Goal: Task Accomplishment & Management: Manage account settings

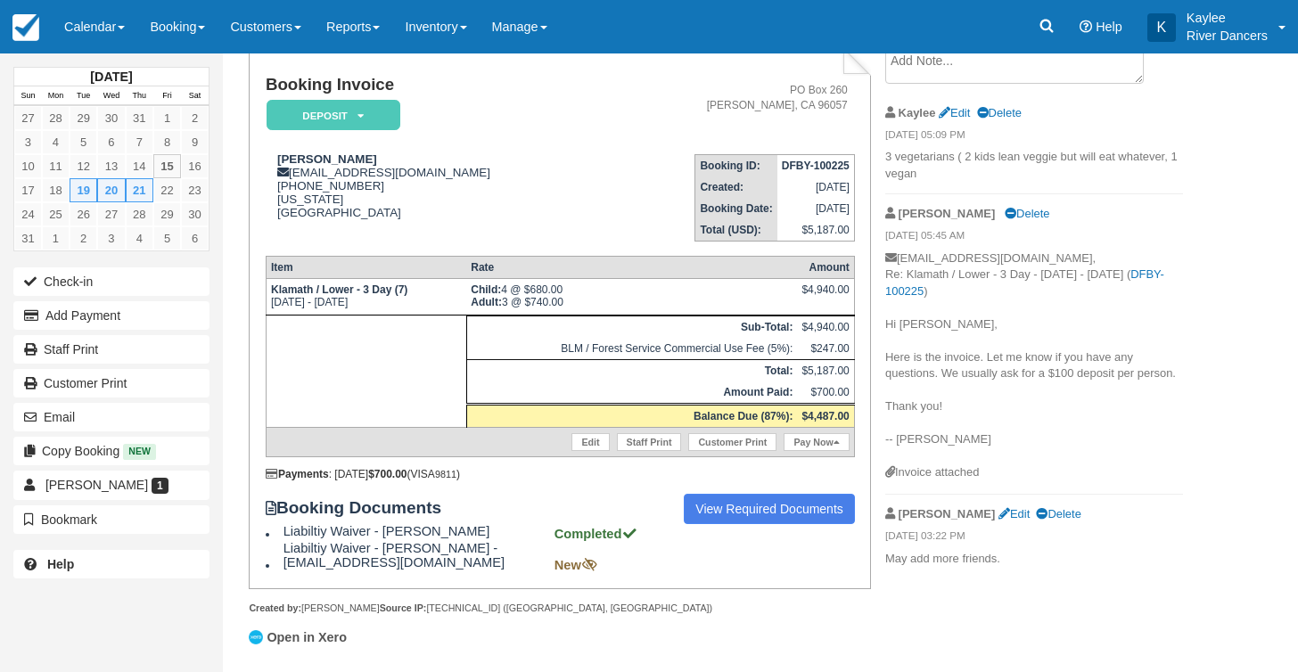
scroll to position [130, 0]
click at [93, 320] on button "Add Payment" at bounding box center [111, 315] width 196 height 29
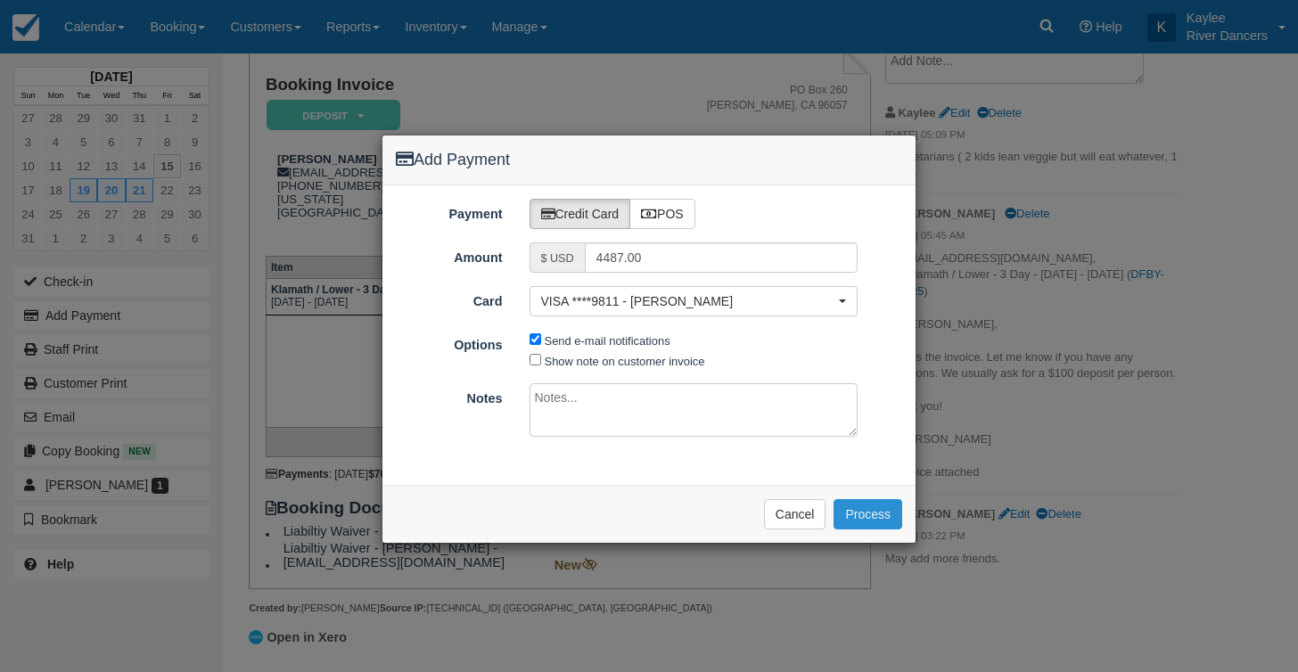
click at [869, 503] on button "Process" at bounding box center [867, 514] width 69 height 30
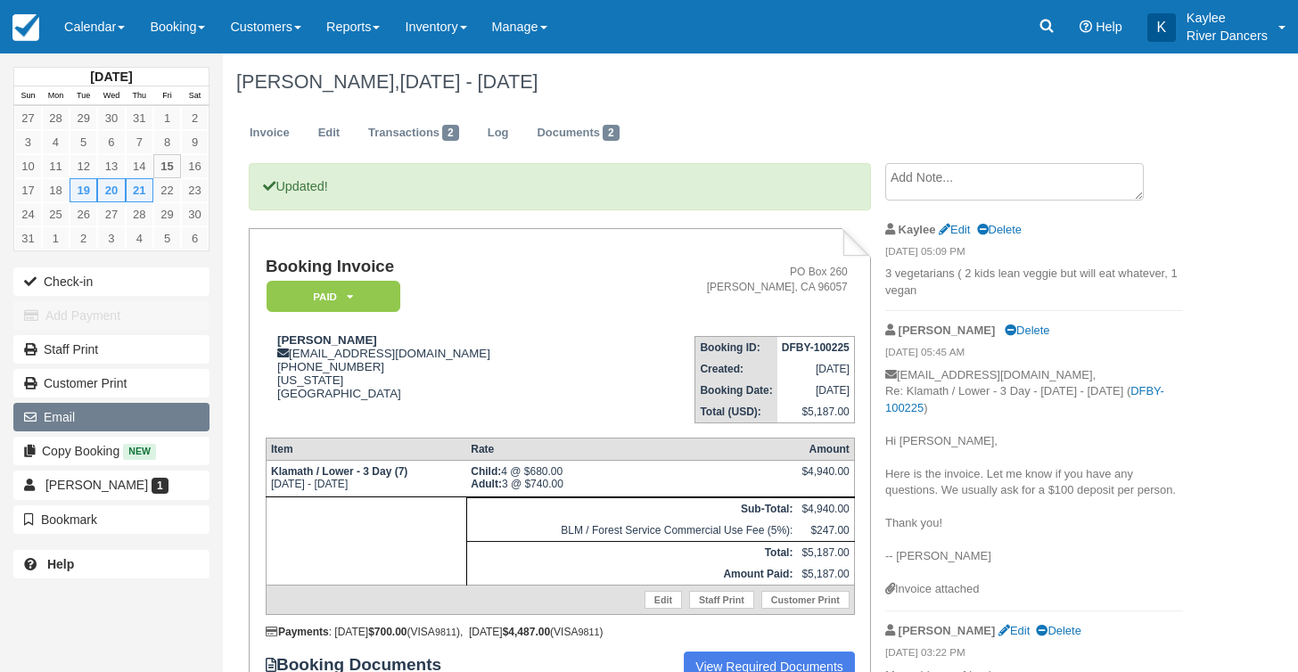
click at [86, 419] on button "Email" at bounding box center [111, 417] width 196 height 29
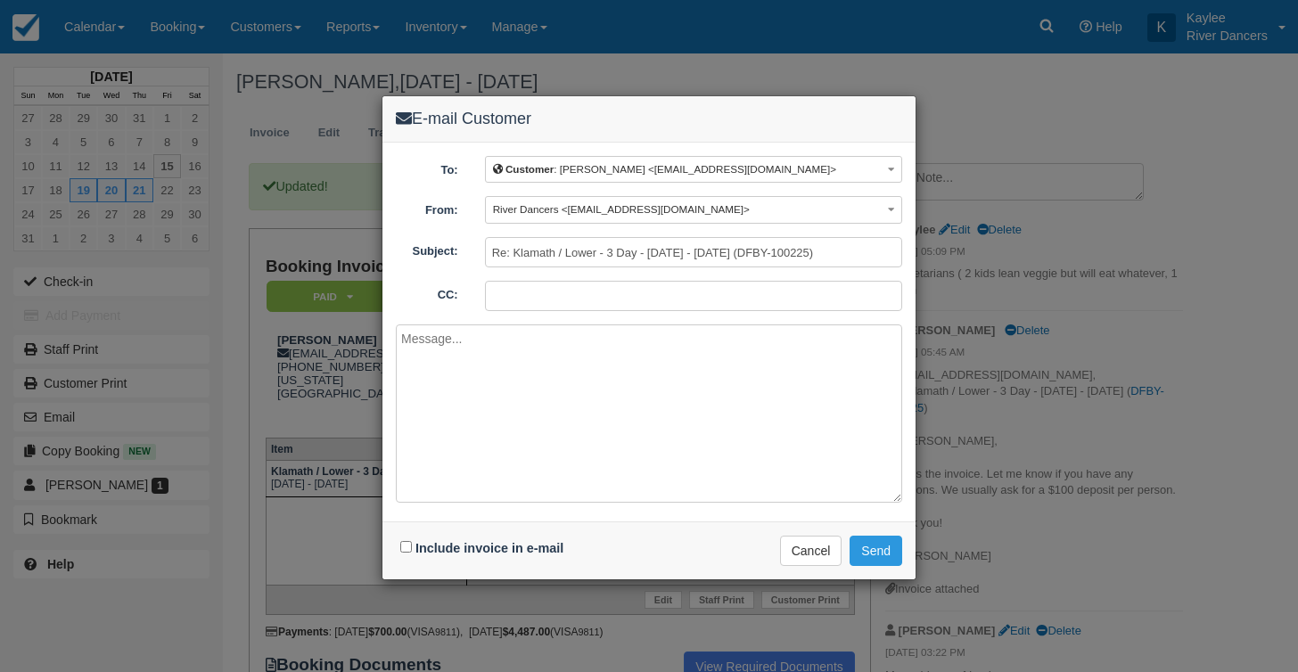
click at [404, 544] on input "Include invoice in e-mail" at bounding box center [406, 547] width 12 height 12
checkbox input "true"
click at [475, 406] on textarea at bounding box center [649, 413] width 506 height 178
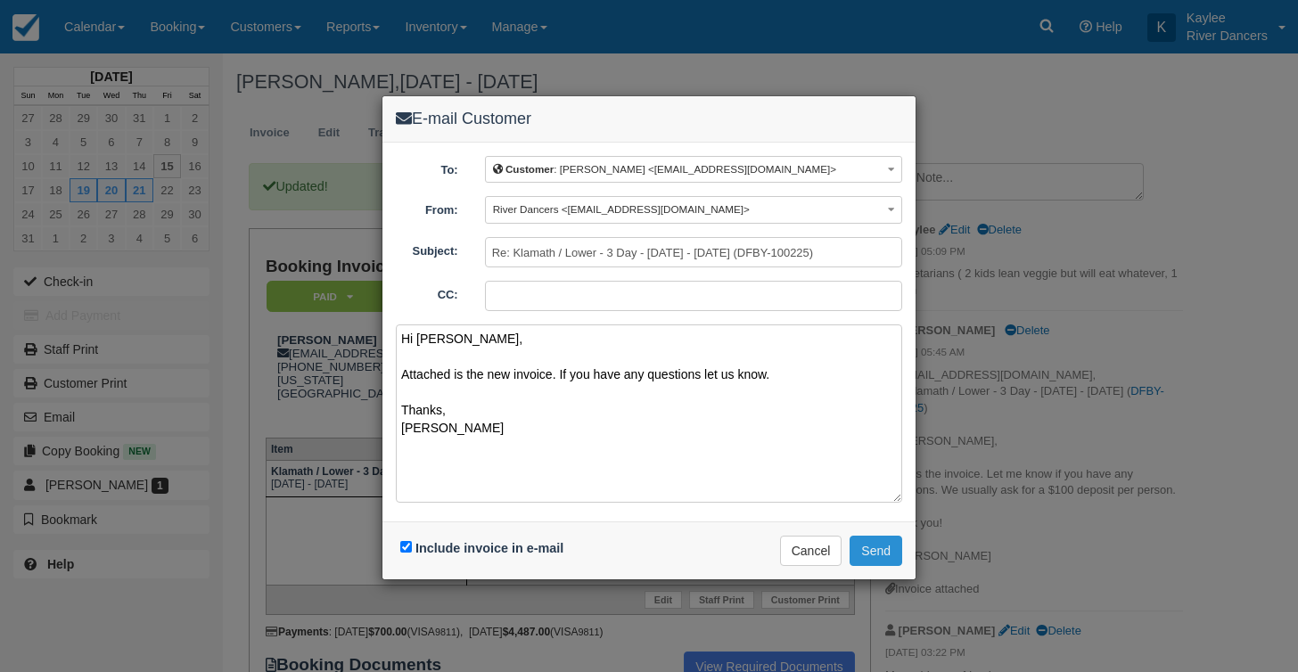
type textarea "Hi David, Attached is the new invoice. If you have any questions let us know. T…"
click at [888, 548] on button "Send" at bounding box center [875, 551] width 53 height 30
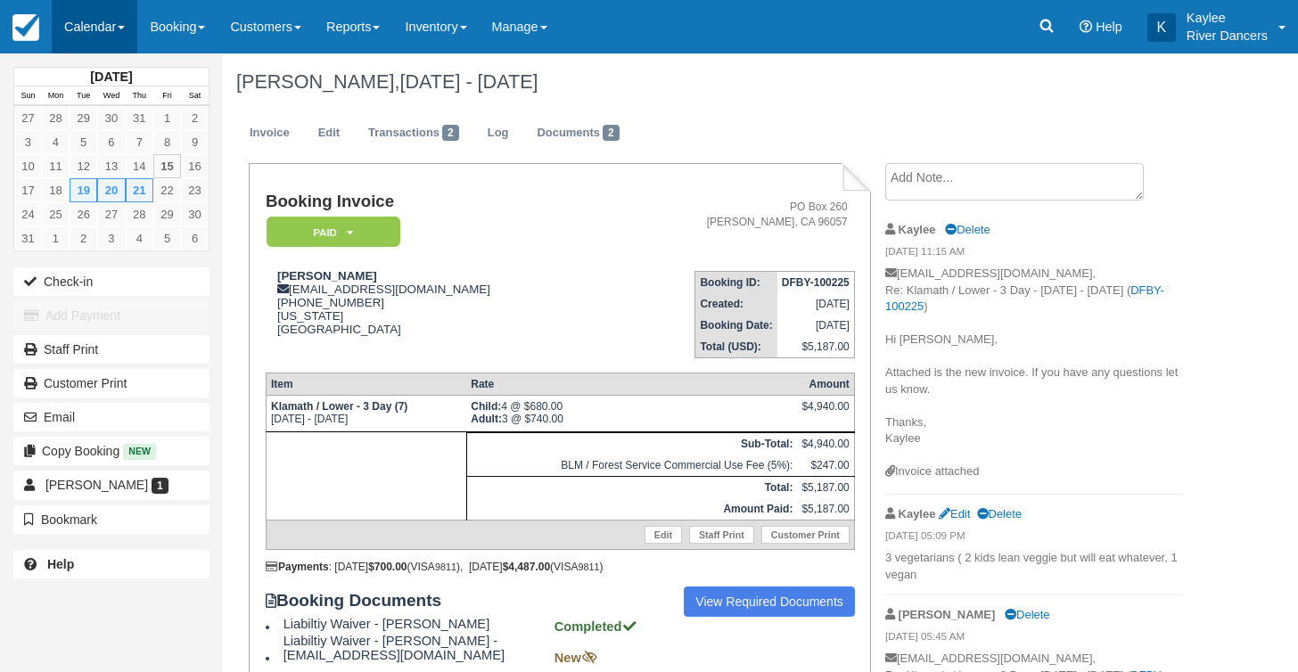
click at [119, 25] on link "Calendar" at bounding box center [95, 26] width 86 height 53
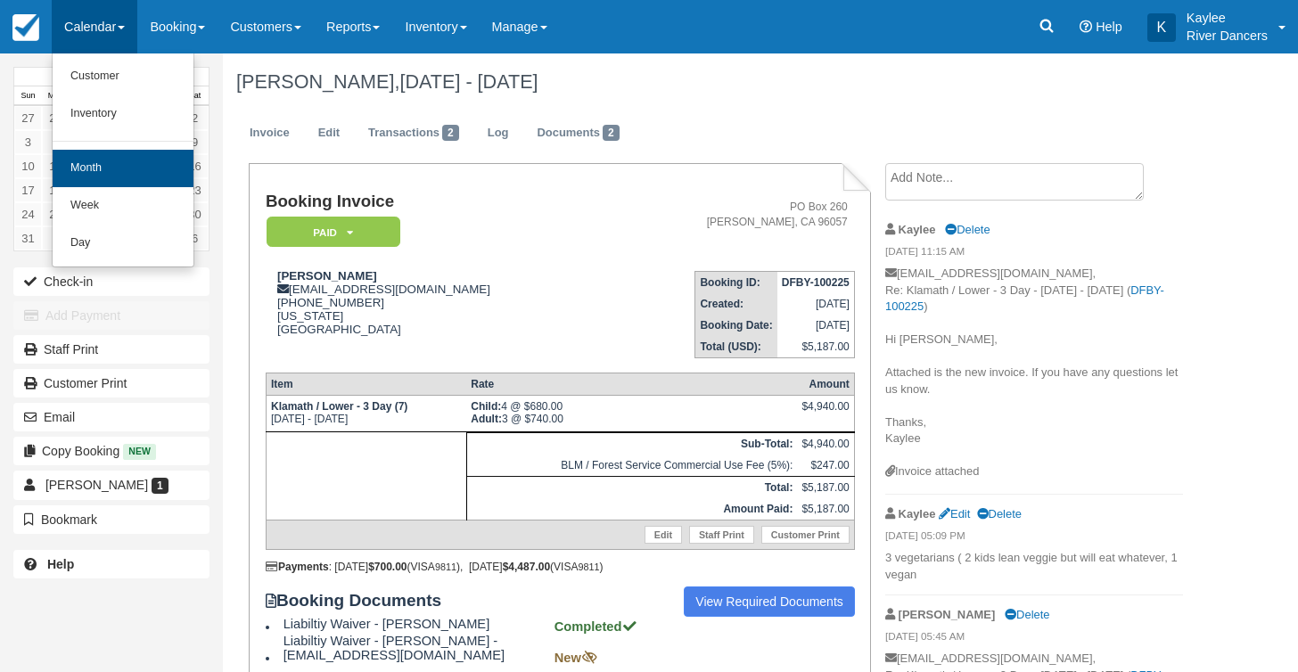
click at [111, 168] on link "Month" at bounding box center [123, 168] width 141 height 37
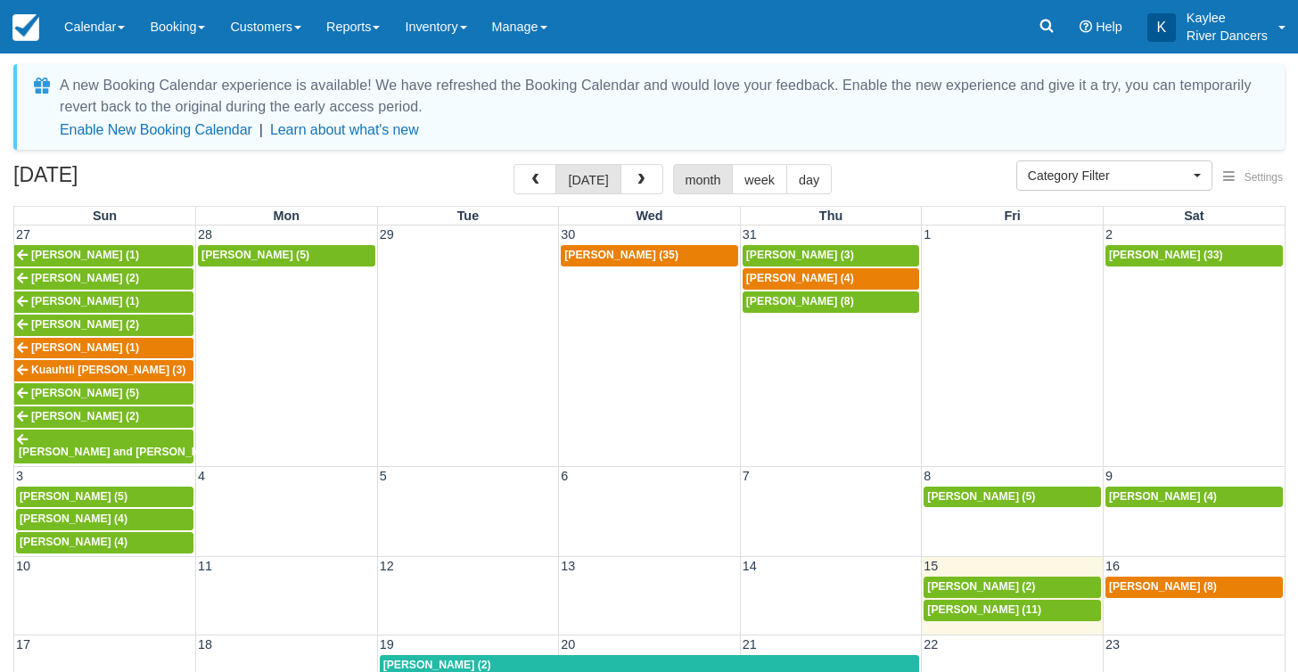
select select
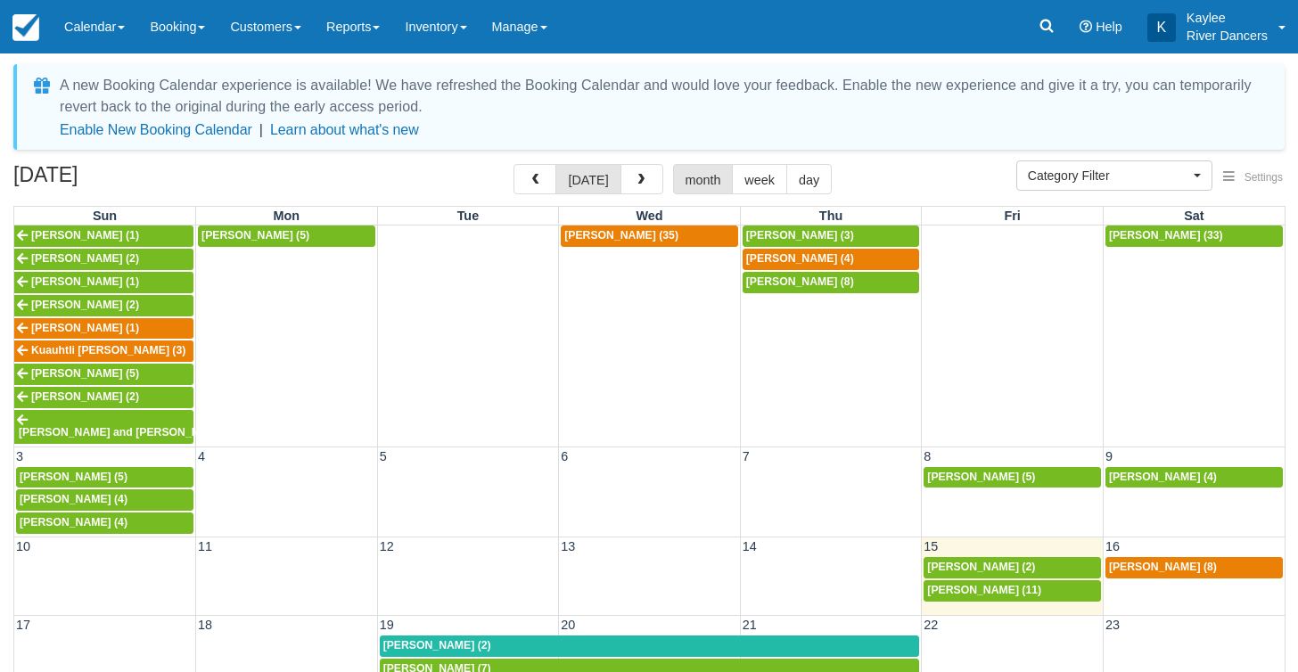
scroll to position [18, 0]
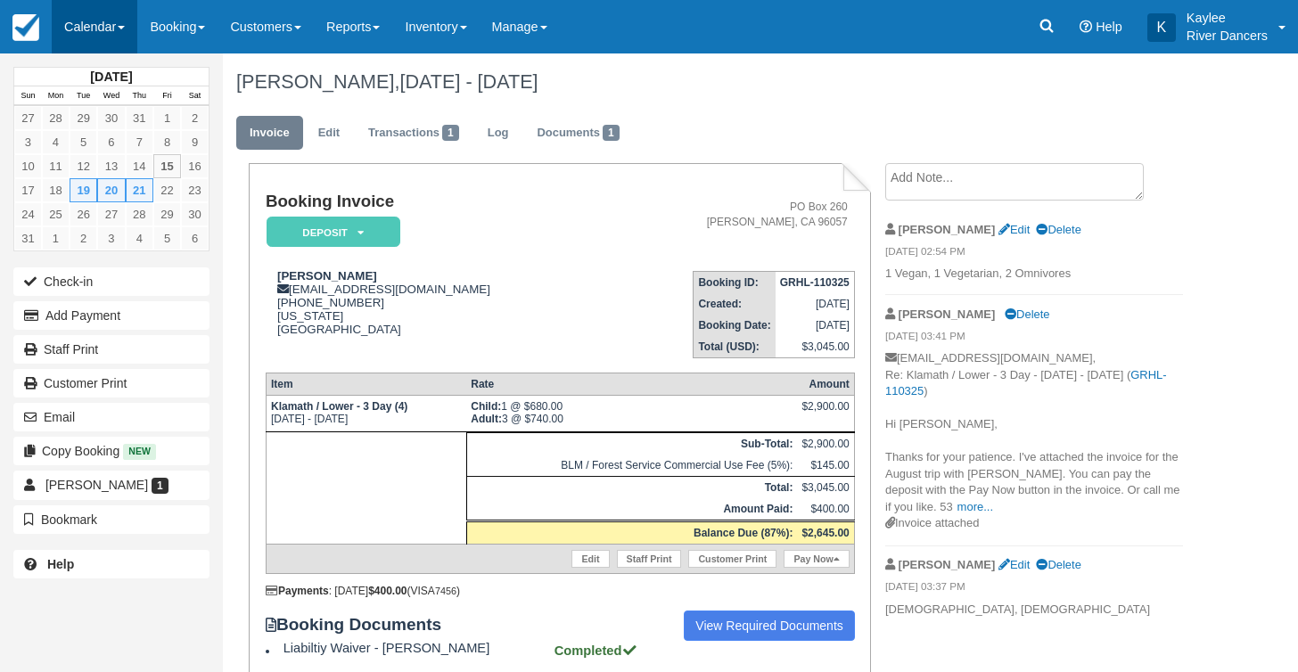
click at [90, 30] on link "Calendar" at bounding box center [95, 26] width 86 height 53
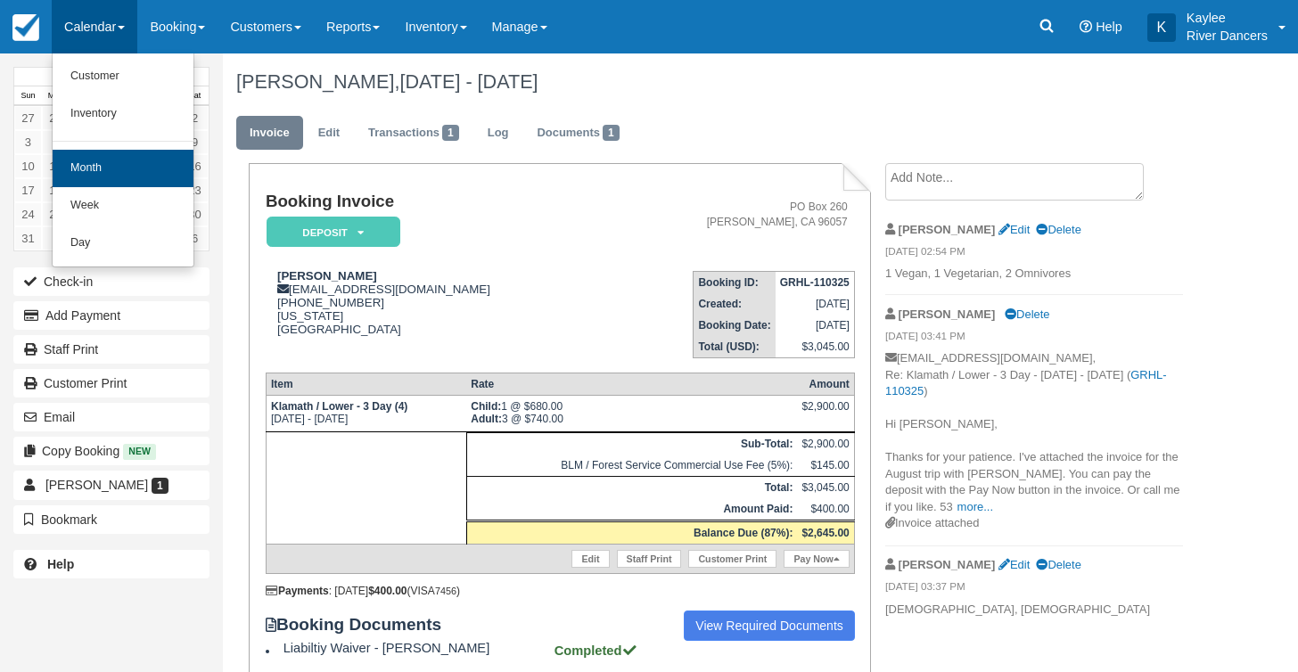
click at [78, 176] on link "Month" at bounding box center [123, 168] width 141 height 37
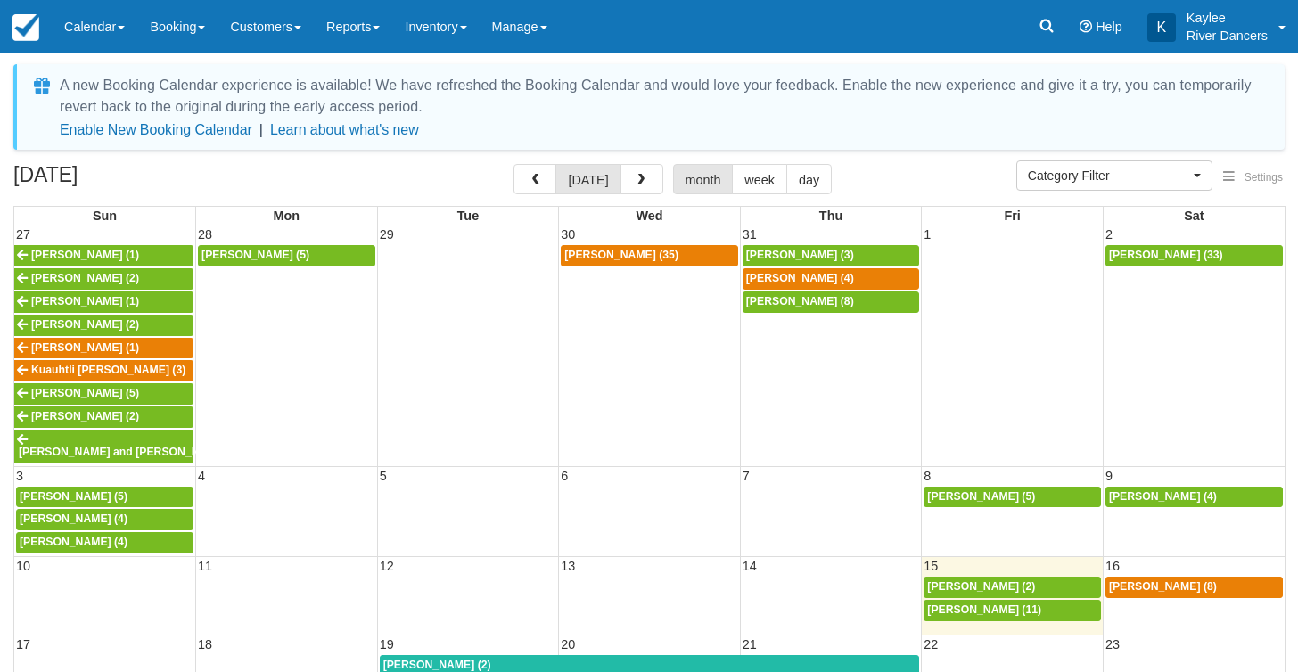
select select
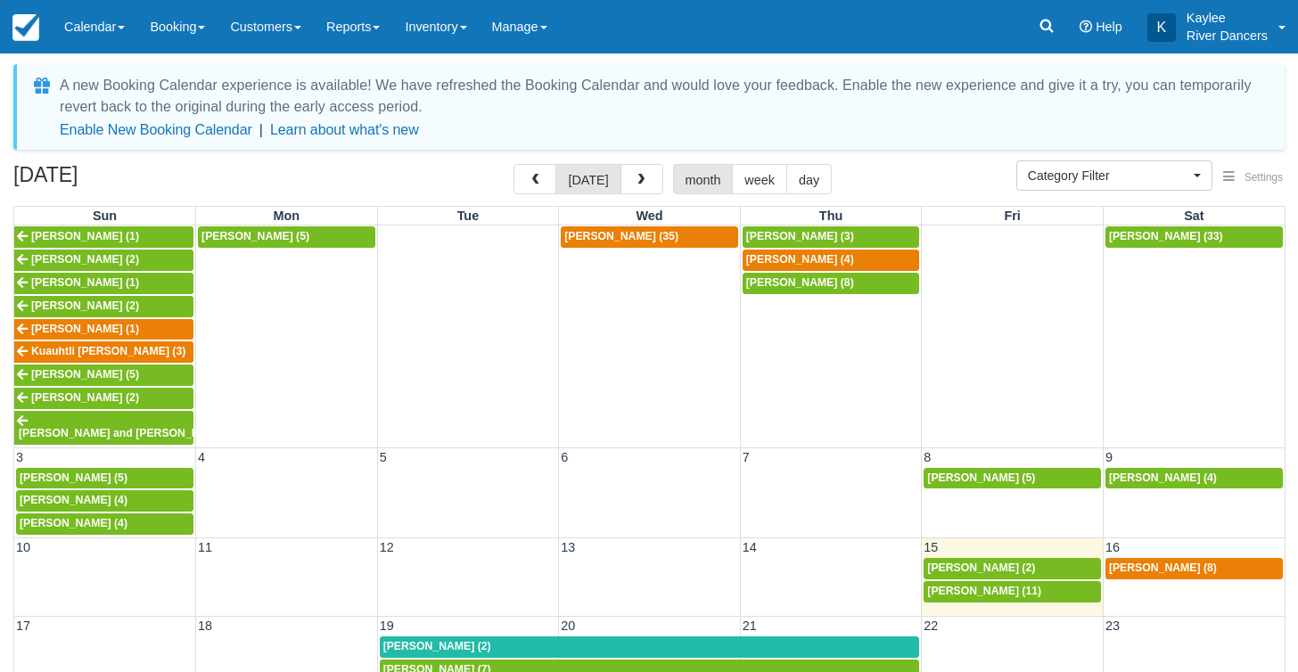
scroll to position [18, 0]
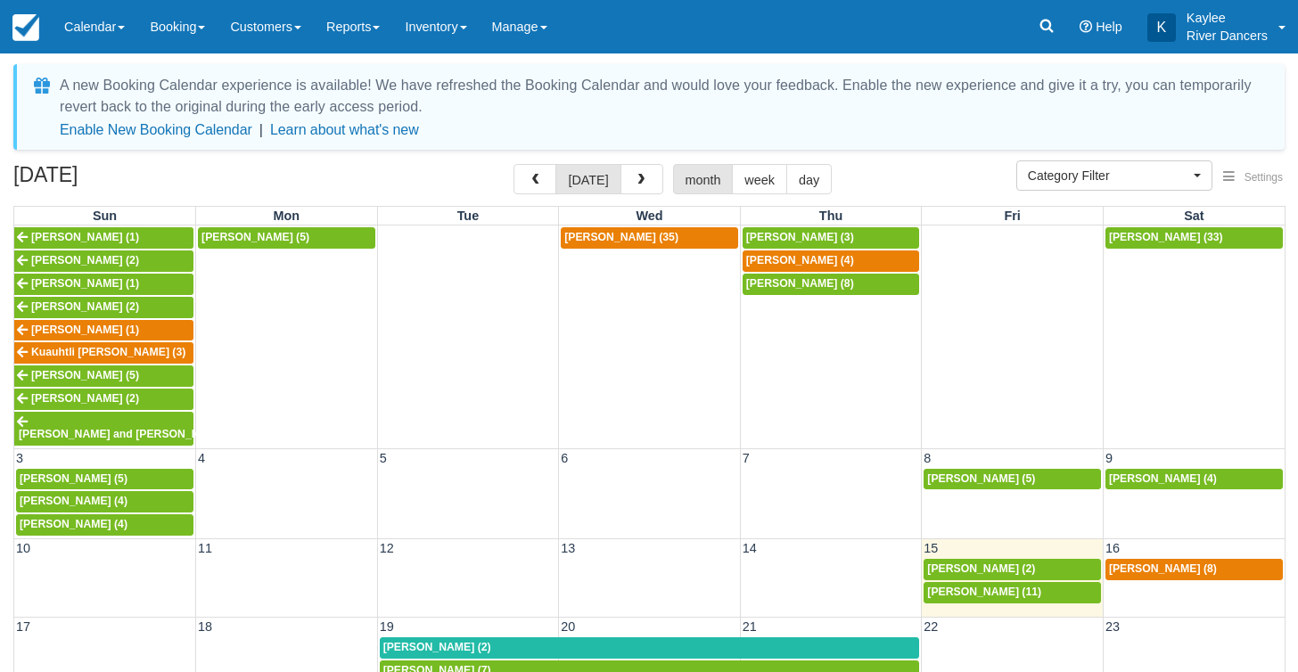
click at [439, 641] on span "Caleb Gostnell (2)" at bounding box center [437, 647] width 108 height 12
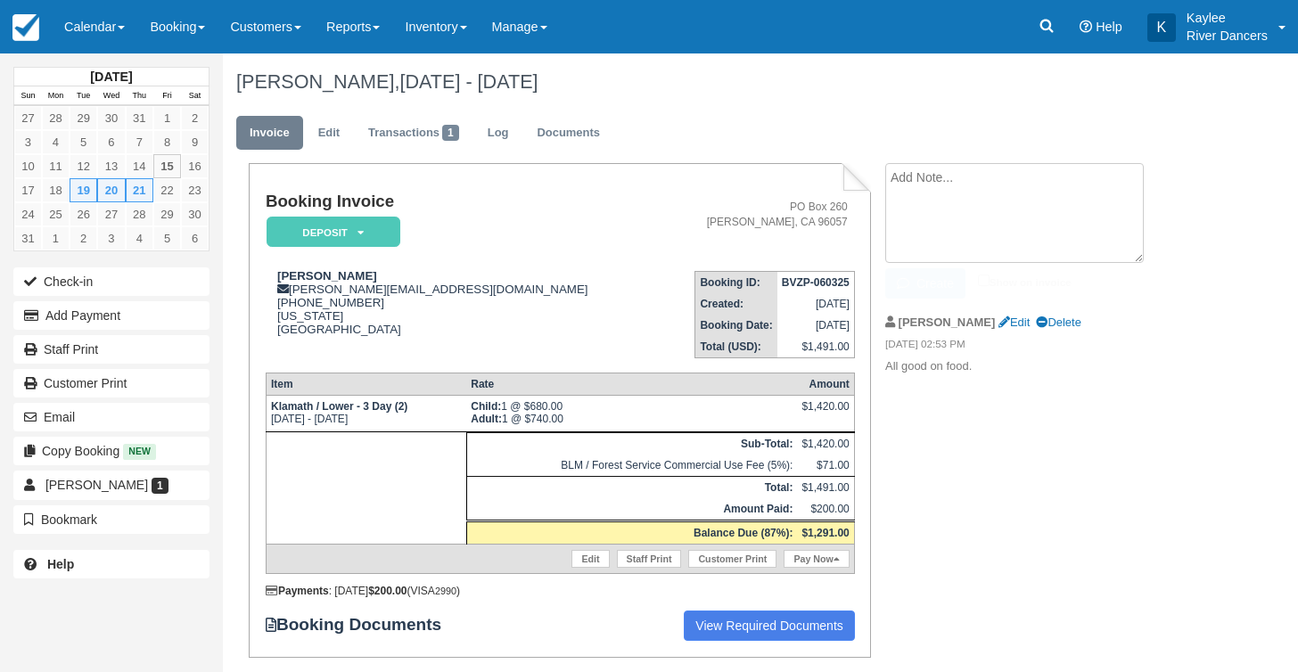
click at [917, 177] on textarea at bounding box center [1014, 213] width 258 height 100
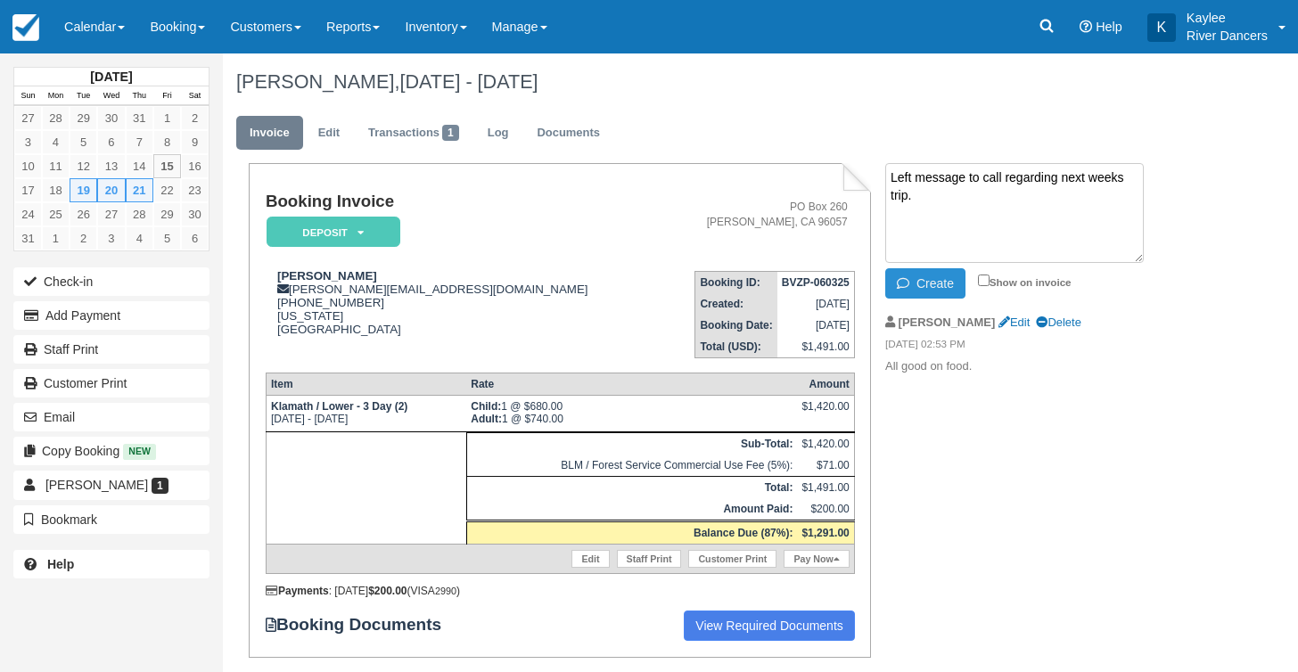
type textarea "Left message to call regarding next weeks trip."
click at [921, 284] on button "Create" at bounding box center [925, 283] width 80 height 30
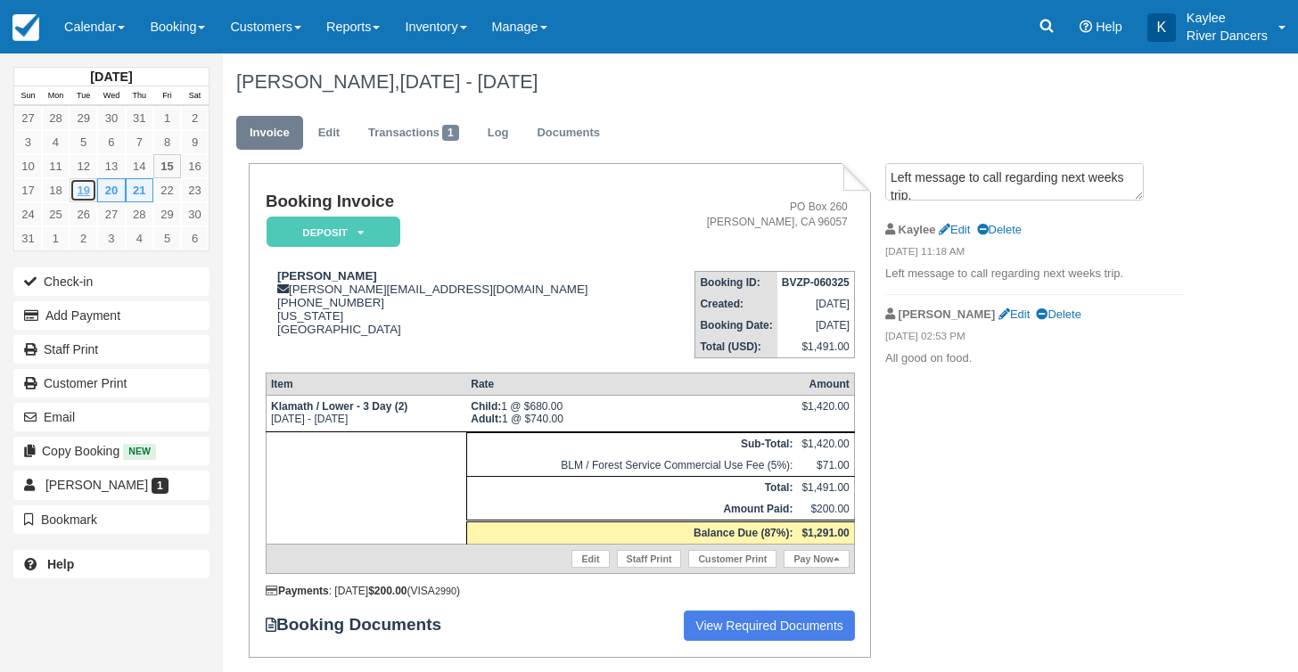
click at [81, 185] on link "19" at bounding box center [84, 190] width 28 height 24
click at [86, 40] on link "Calendar" at bounding box center [95, 26] width 86 height 53
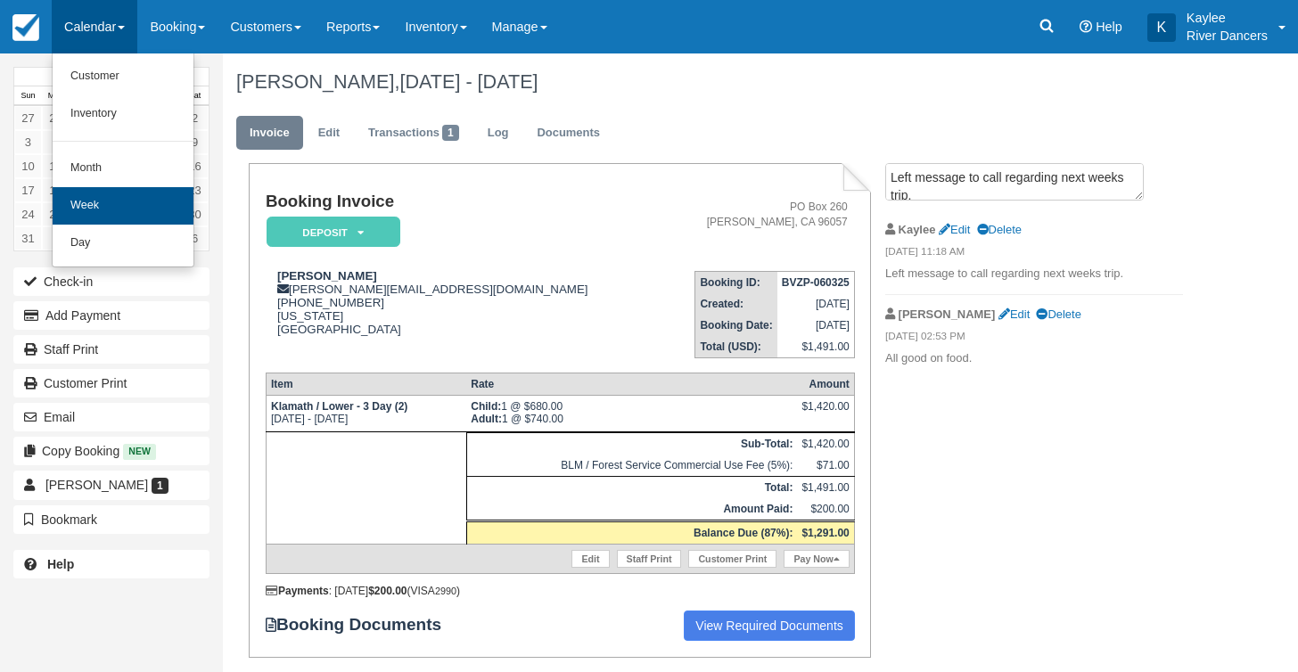
click at [108, 187] on link "Week" at bounding box center [123, 205] width 141 height 37
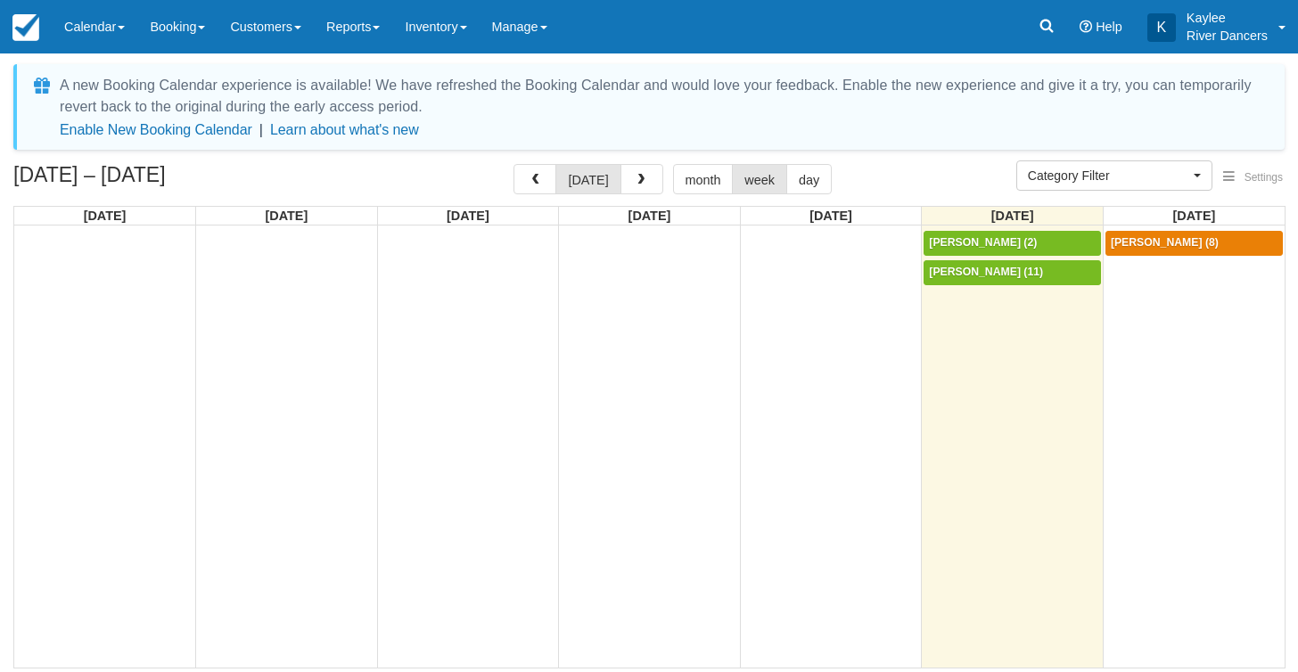
select select
click at [100, 28] on link "Calendar" at bounding box center [95, 26] width 86 height 53
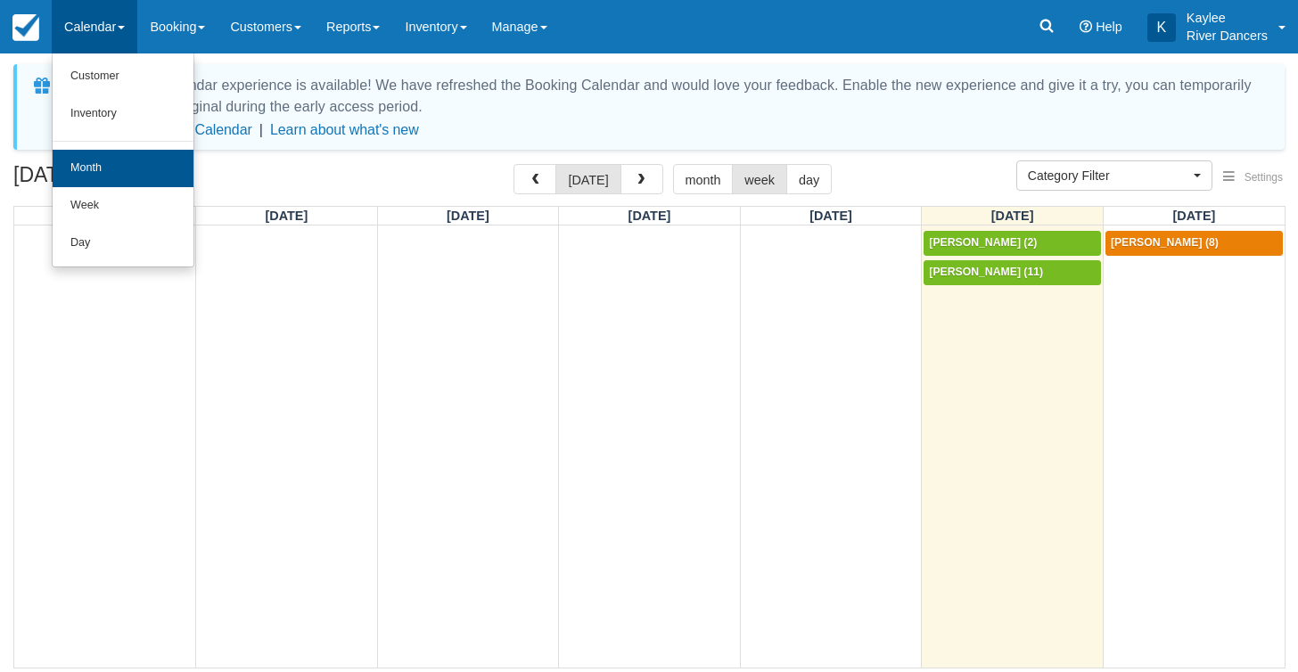
click at [96, 165] on link "Month" at bounding box center [123, 168] width 141 height 37
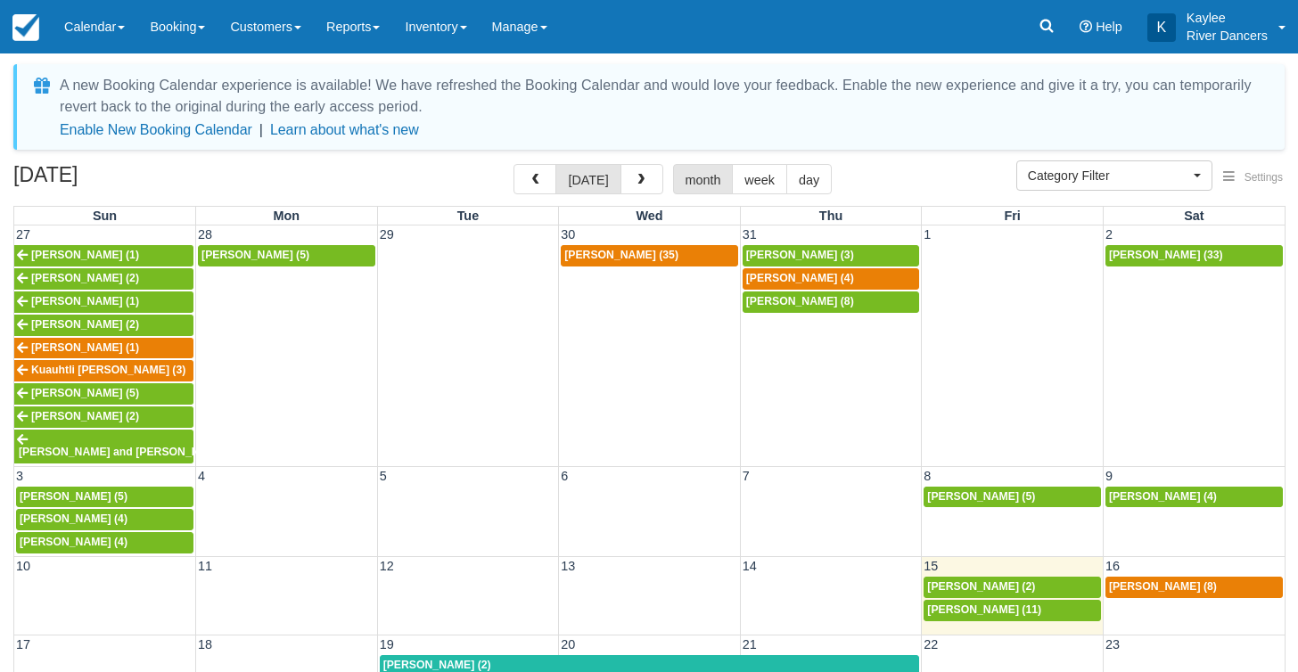
select select
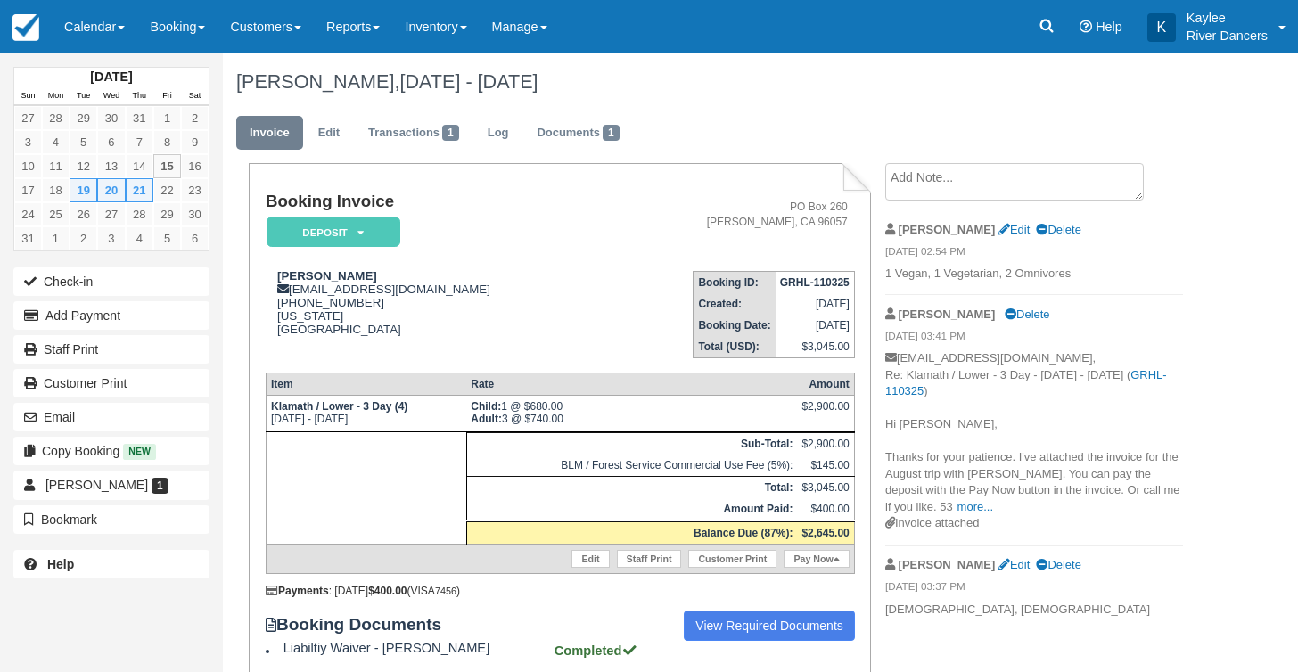
click at [933, 187] on textarea at bounding box center [1014, 181] width 258 height 37
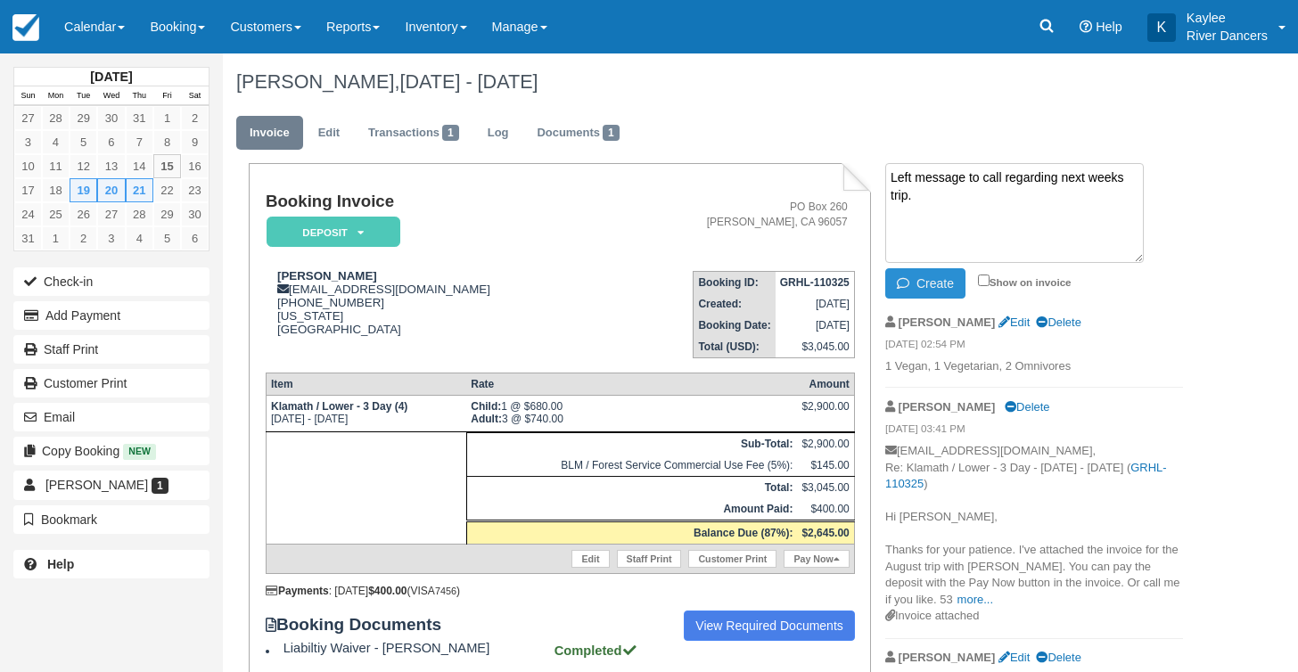
type textarea "Left message to call regarding next weeks trip."
click at [898, 281] on icon "button" at bounding box center [907, 283] width 20 height 12
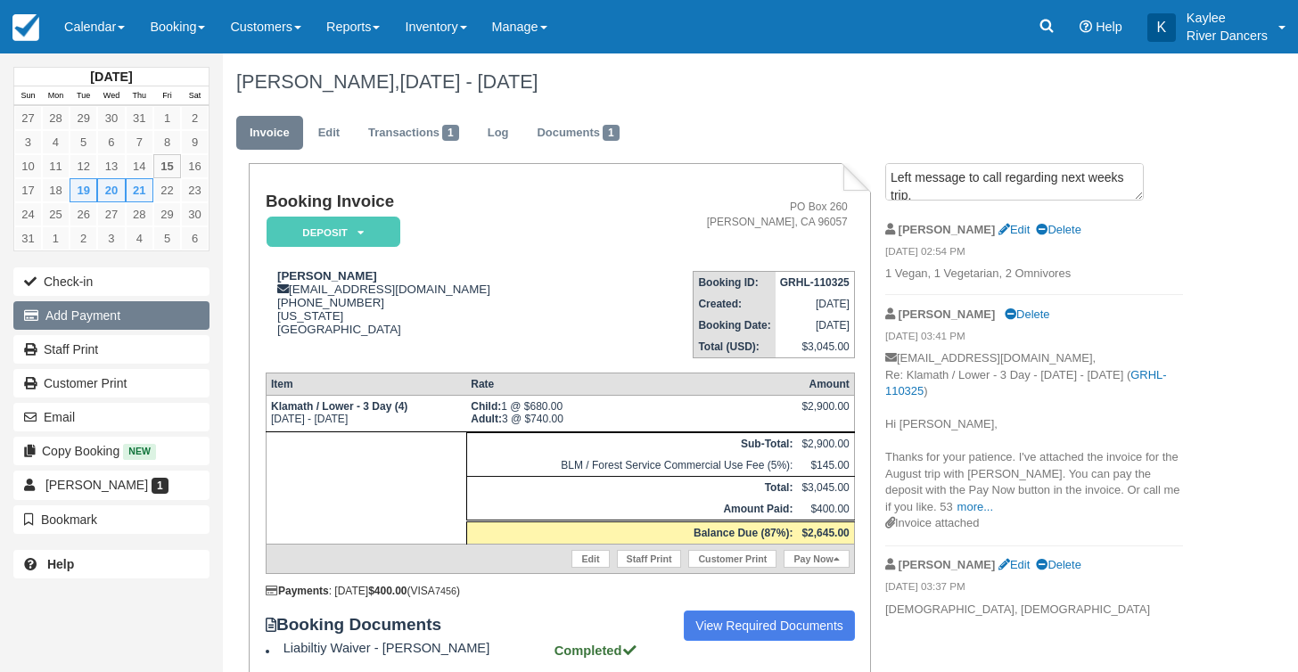
click at [75, 322] on button "Add Payment" at bounding box center [111, 315] width 196 height 29
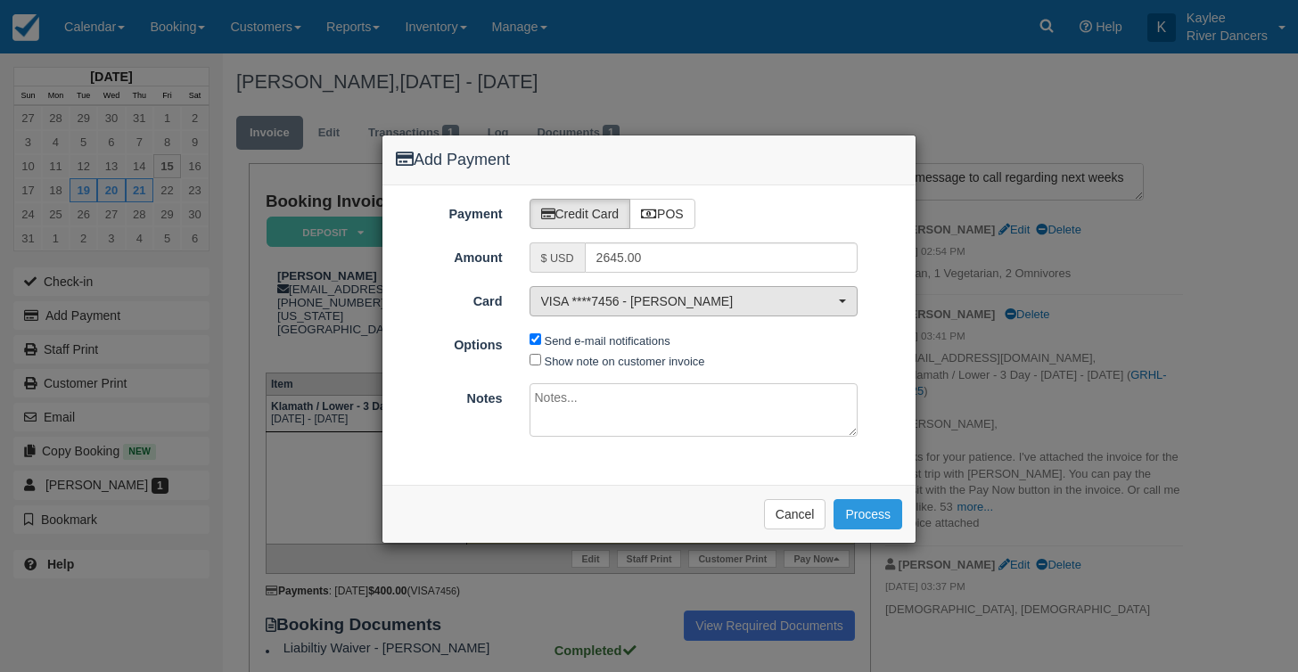
click at [684, 309] on span "VISA ****7456 - Kim Martini" at bounding box center [688, 301] width 294 height 18
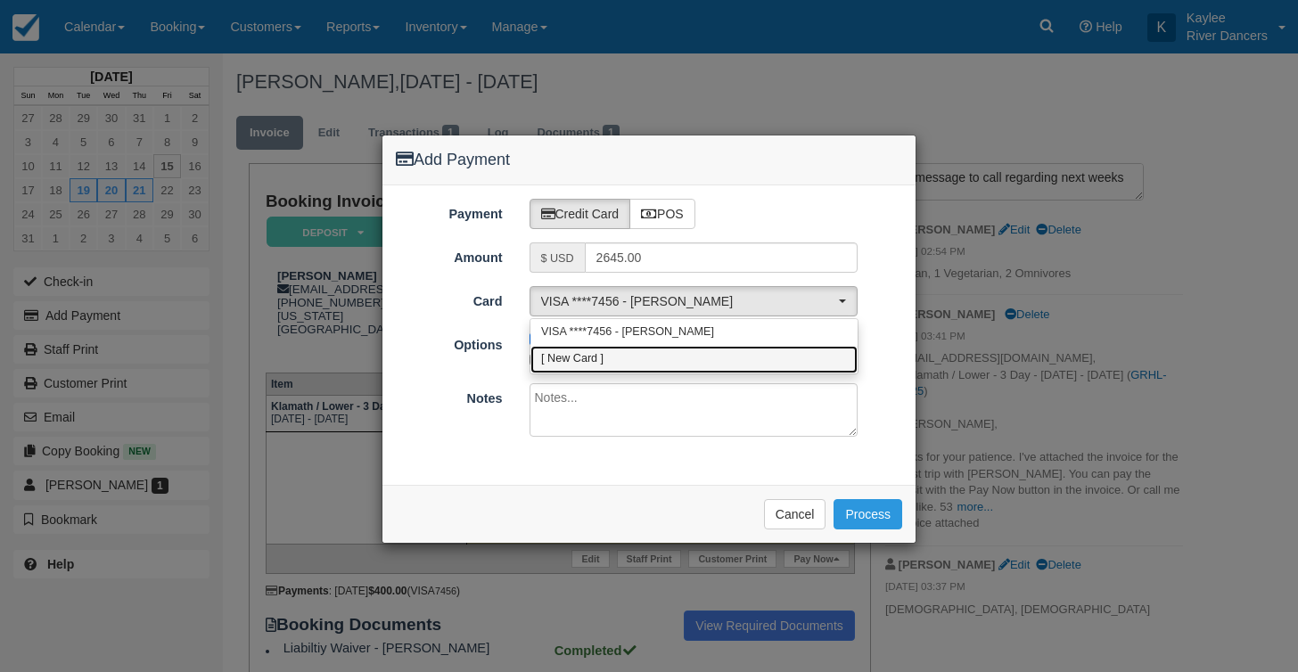
click at [587, 359] on span "[ New Card ]" at bounding box center [572, 359] width 62 height 16
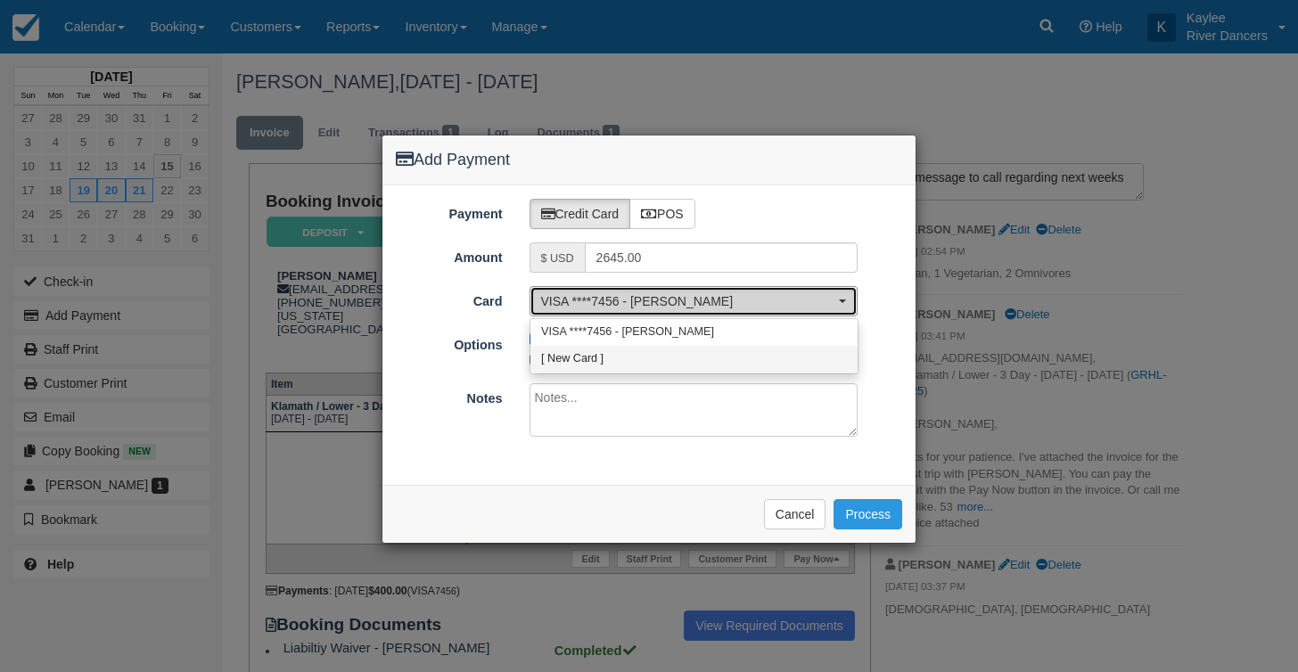
select select "0"
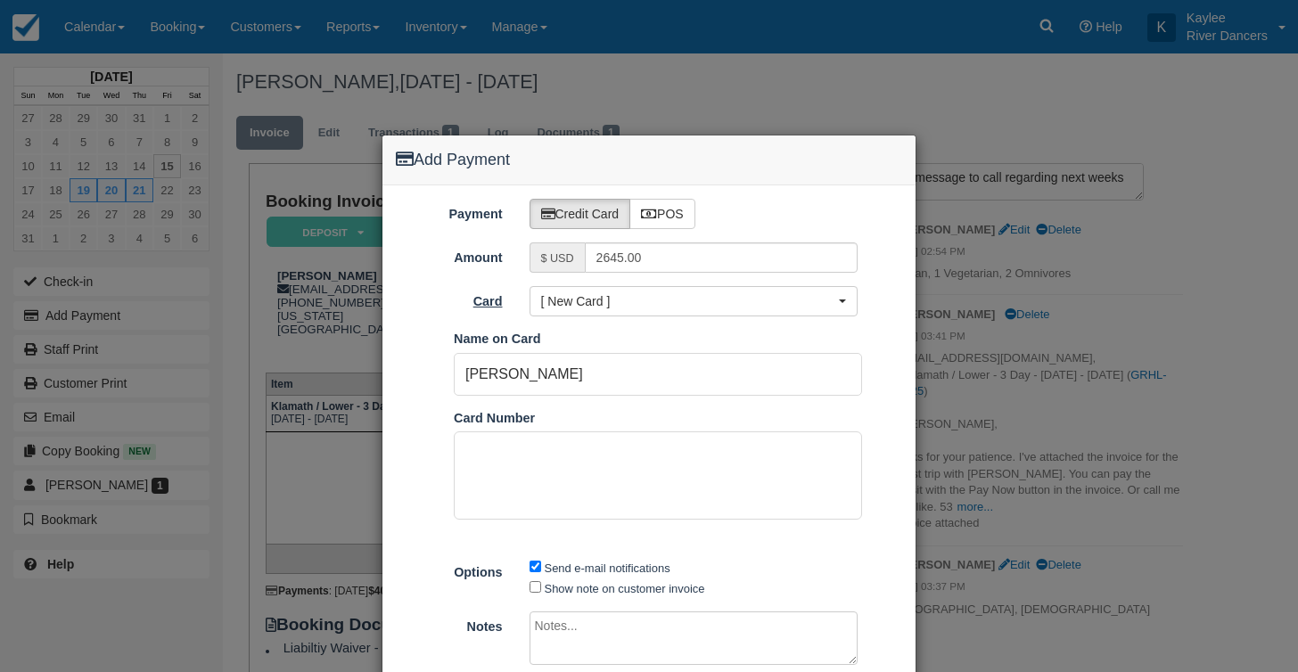
click at [443, 296] on label "Card" at bounding box center [449, 298] width 134 height 25
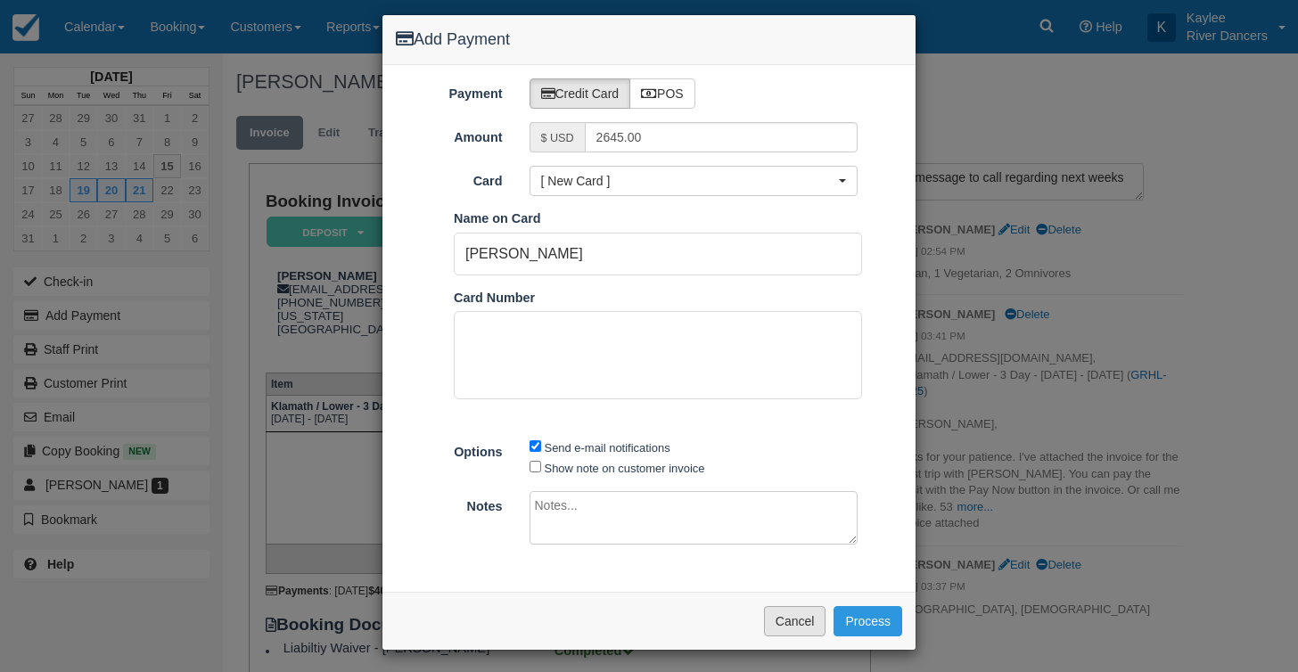
scroll to position [119, 0]
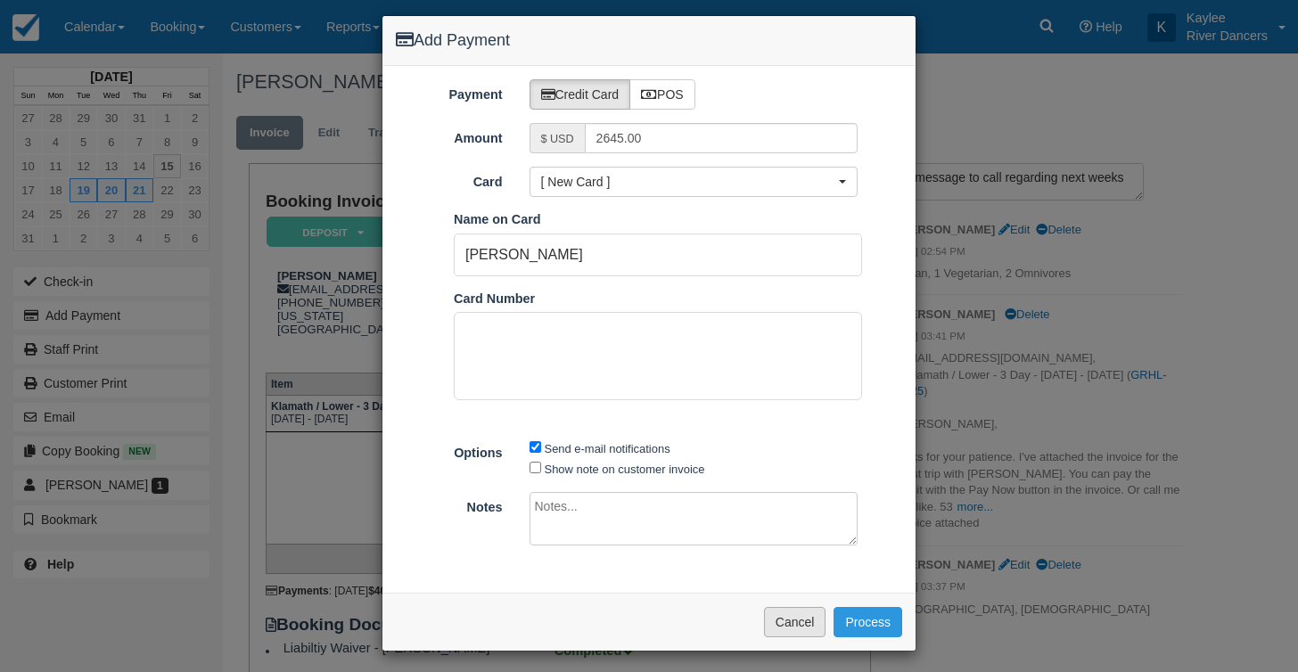
click at [784, 613] on button "Cancel" at bounding box center [795, 622] width 62 height 30
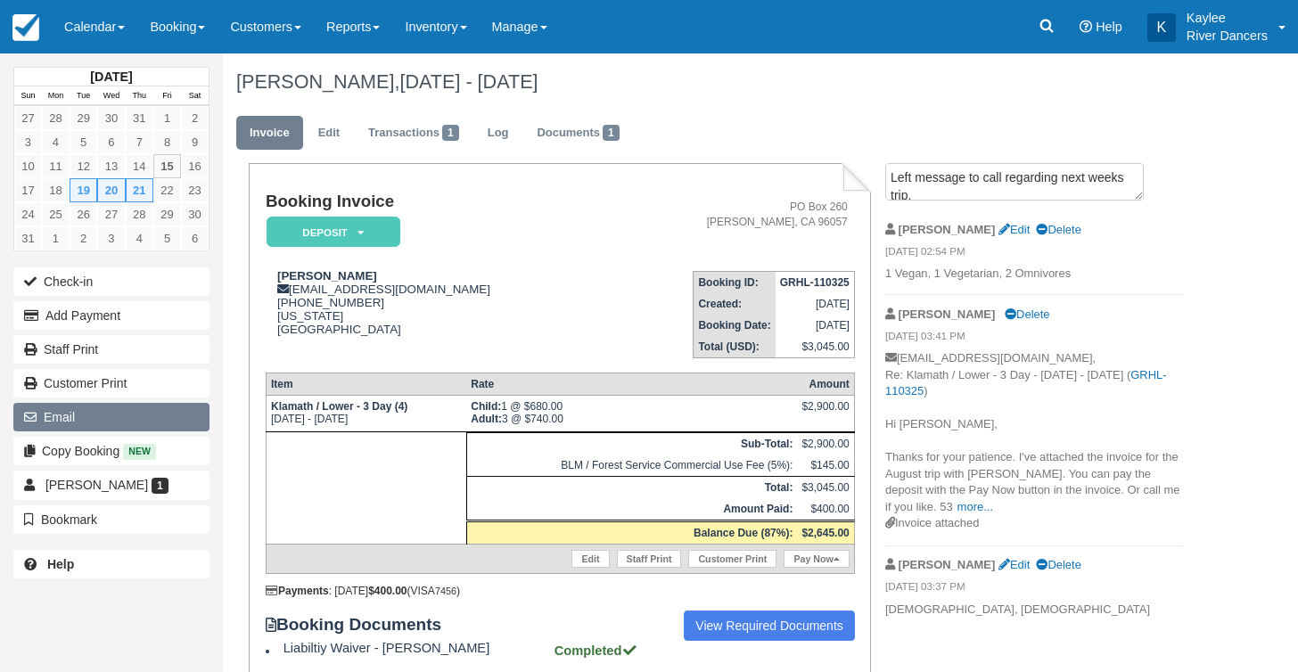
click at [95, 417] on button "Email" at bounding box center [111, 417] width 196 height 29
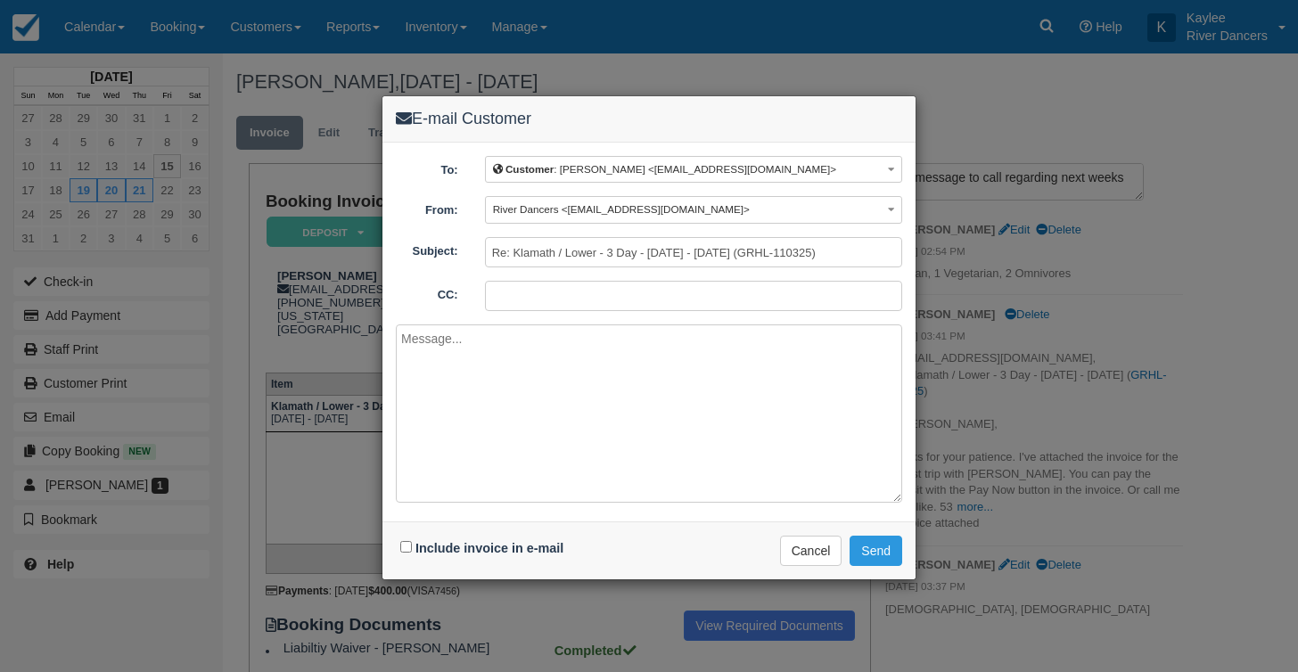
click at [406, 549] on input "Include invoice in e-mail" at bounding box center [406, 547] width 12 height 12
checkbox input "true"
click at [447, 367] on textarea at bounding box center [649, 413] width 506 height 178
type textarea "Hi Kim, Attached is the invoice. Thanks, Kaylee"
click at [895, 555] on button "Send" at bounding box center [875, 551] width 53 height 30
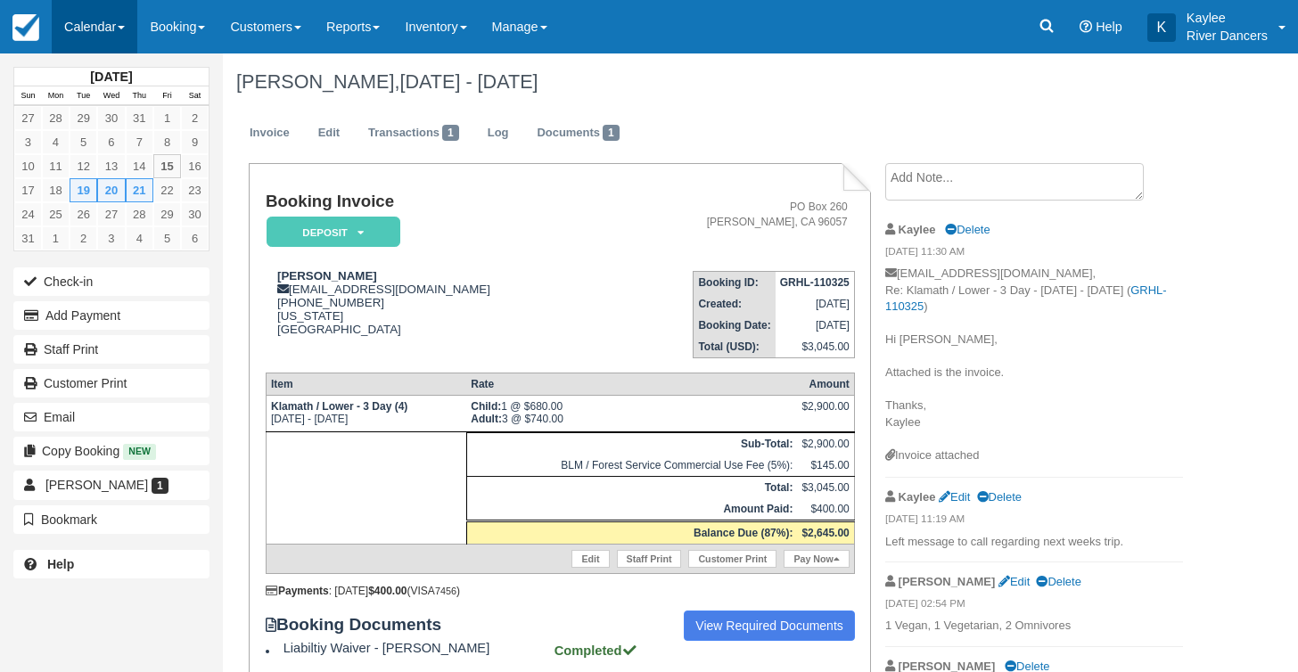
click at [93, 37] on link "Calendar" at bounding box center [95, 26] width 86 height 53
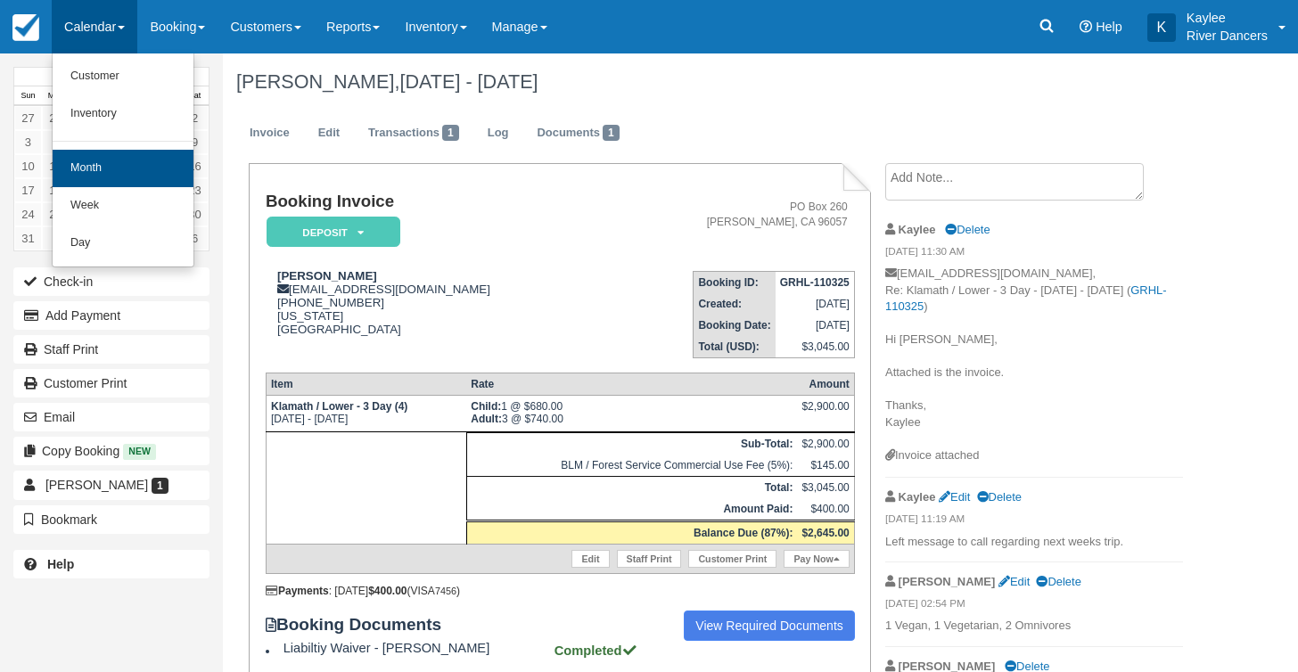
click at [91, 171] on link "Month" at bounding box center [123, 168] width 141 height 37
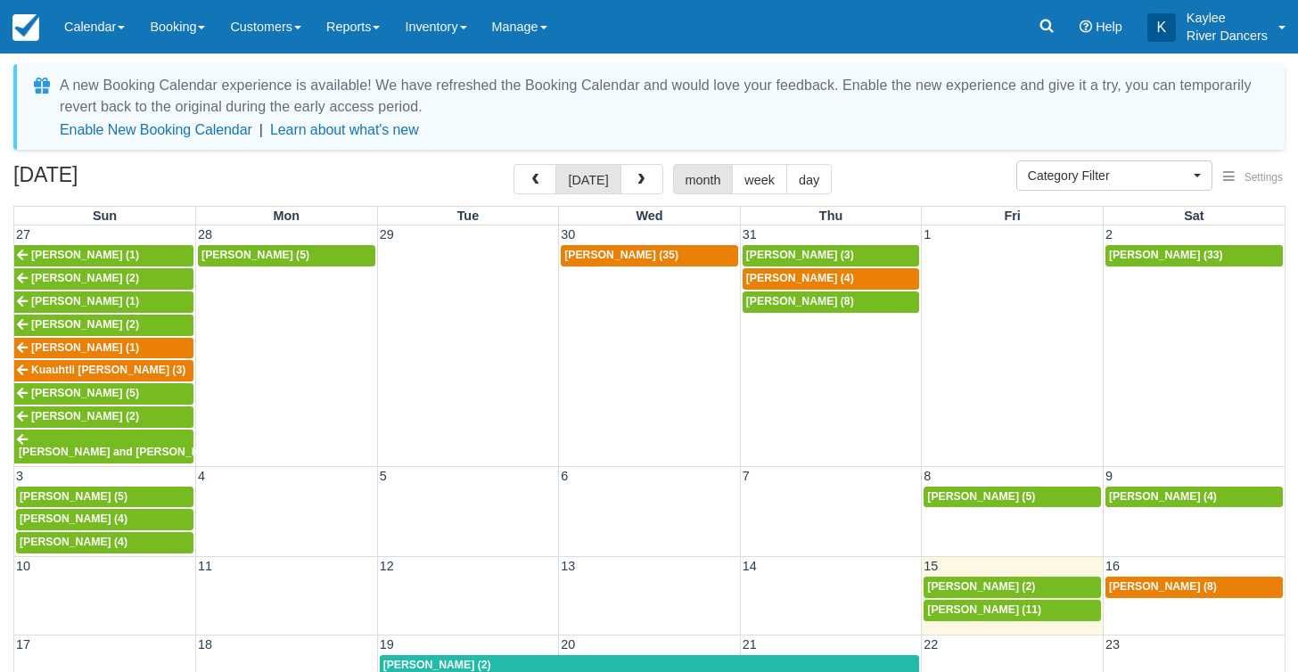
select select
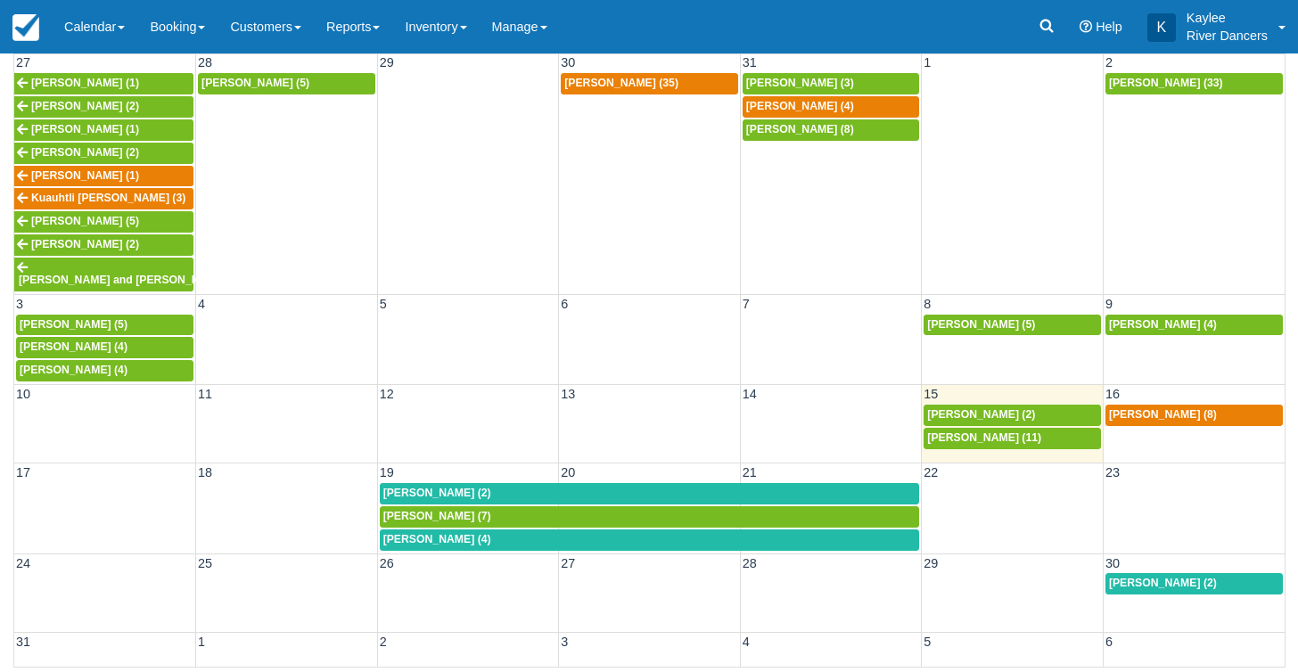
scroll to position [170, 0]
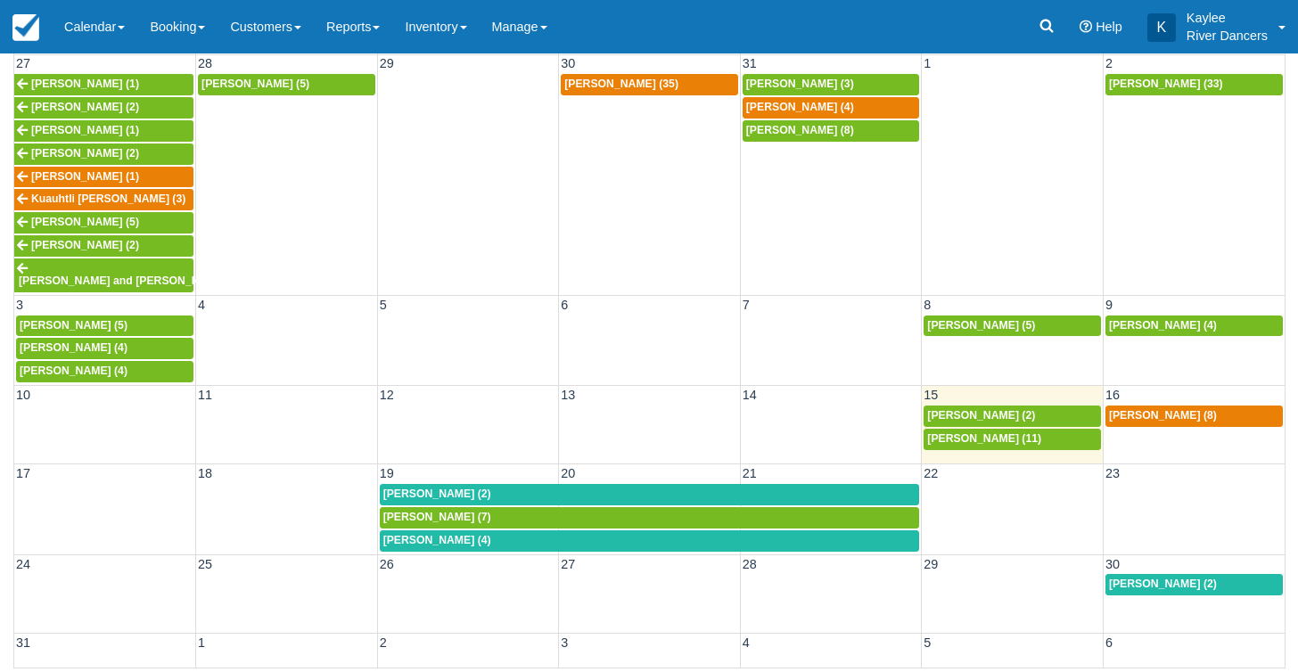
click at [458, 488] on span "[PERSON_NAME] (2)" at bounding box center [437, 494] width 108 height 12
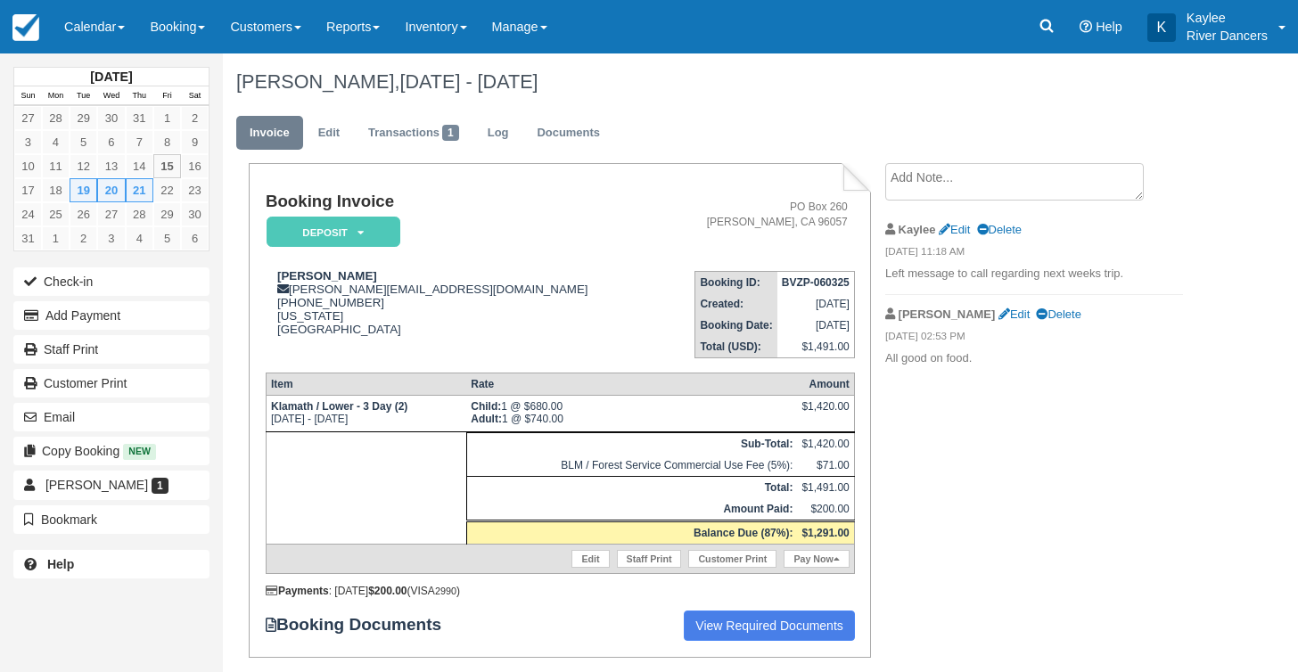
drag, startPoint x: 97, startPoint y: 30, endPoint x: 97, endPoint y: 91, distance: 60.6
click at [97, 30] on link "Calendar" at bounding box center [95, 26] width 86 height 53
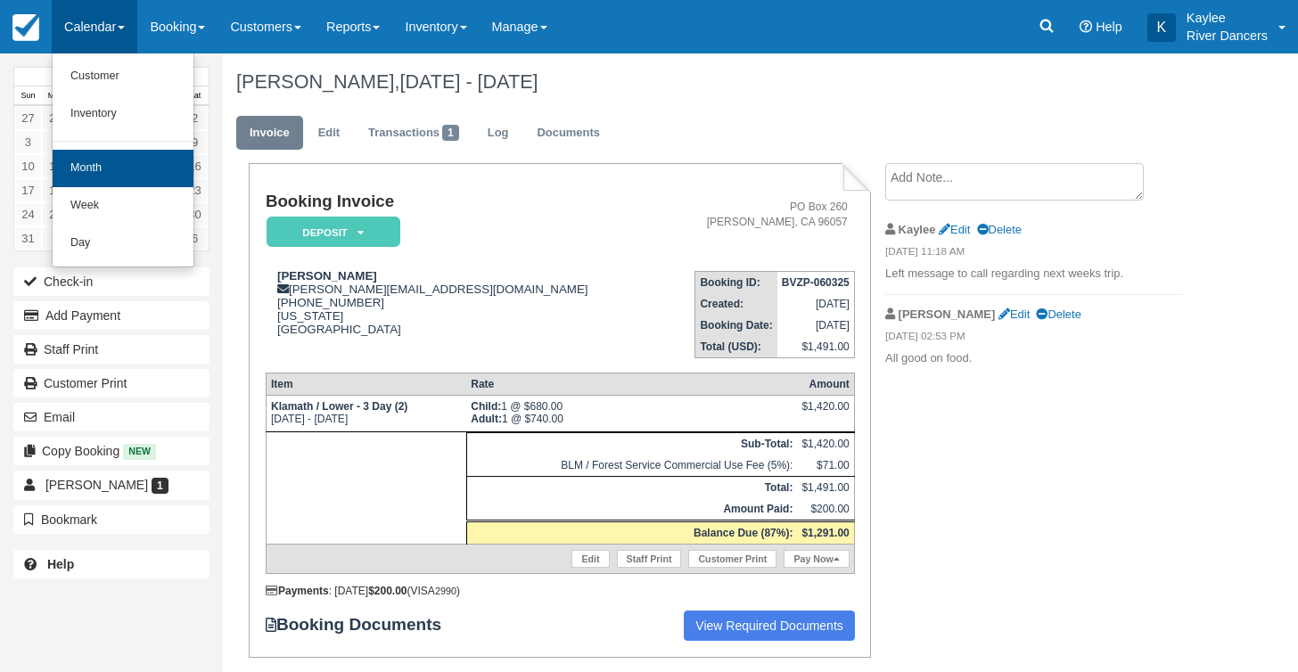
click at [93, 168] on link "Month" at bounding box center [123, 168] width 141 height 37
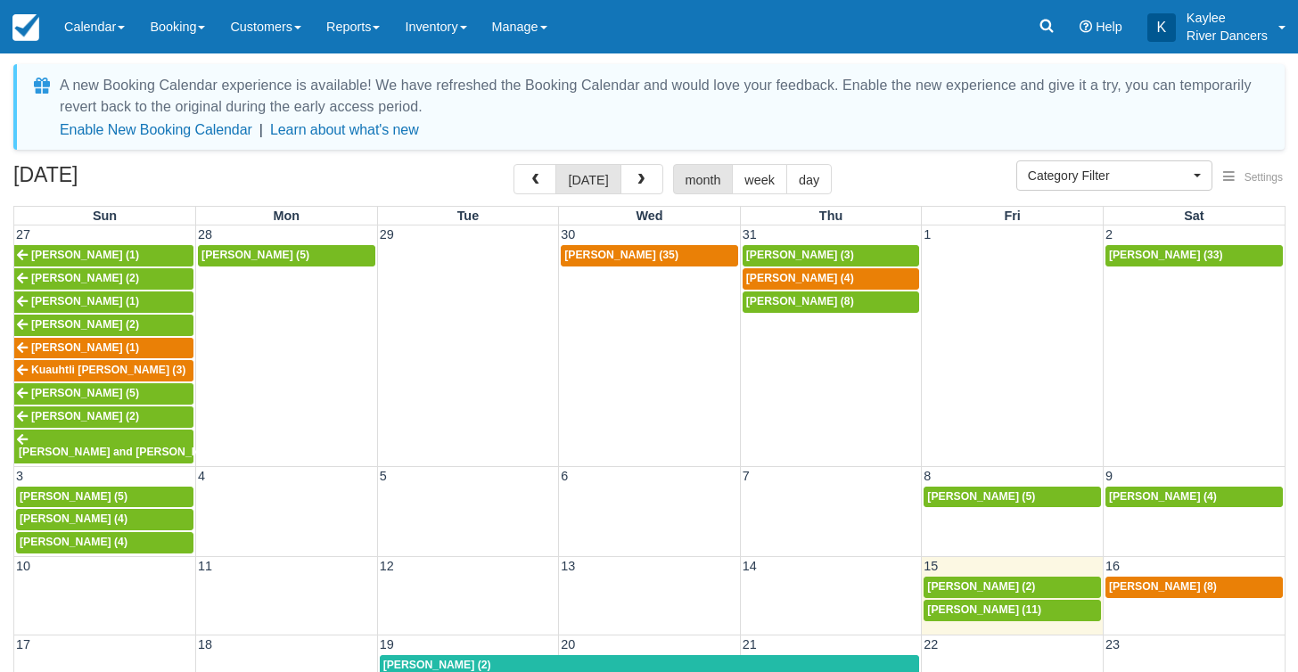
select select
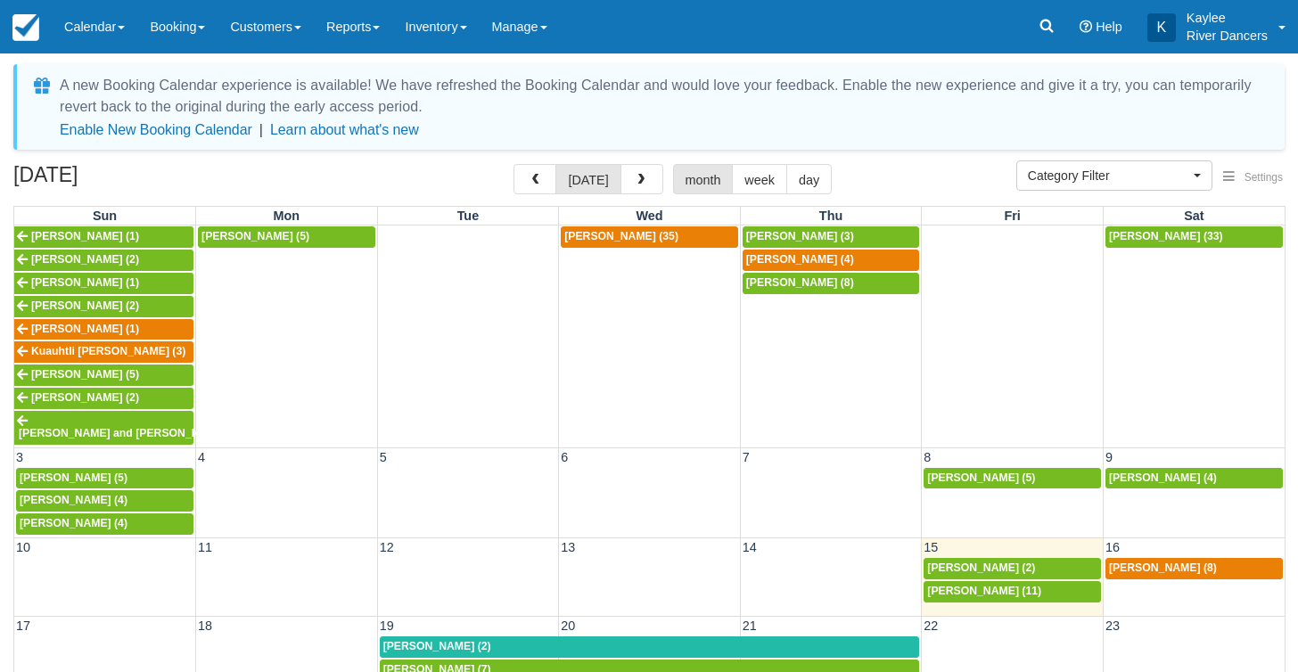
scroll to position [18, 0]
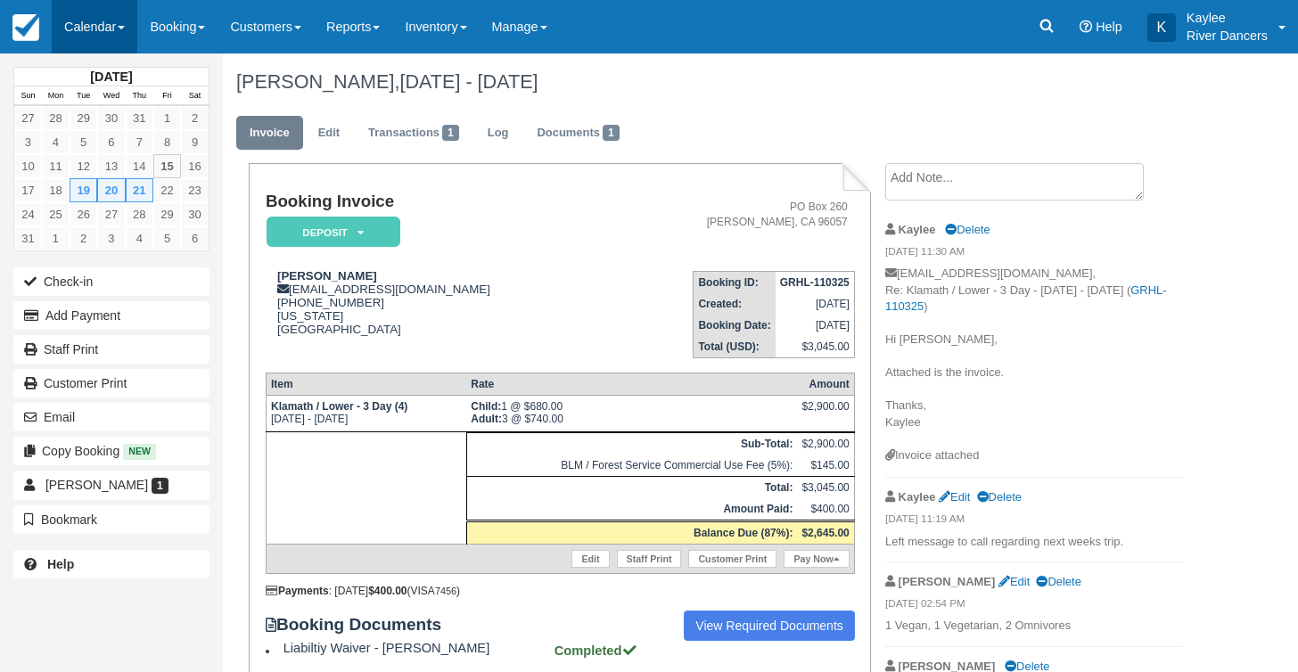
click at [111, 36] on link "Calendar" at bounding box center [95, 26] width 86 height 53
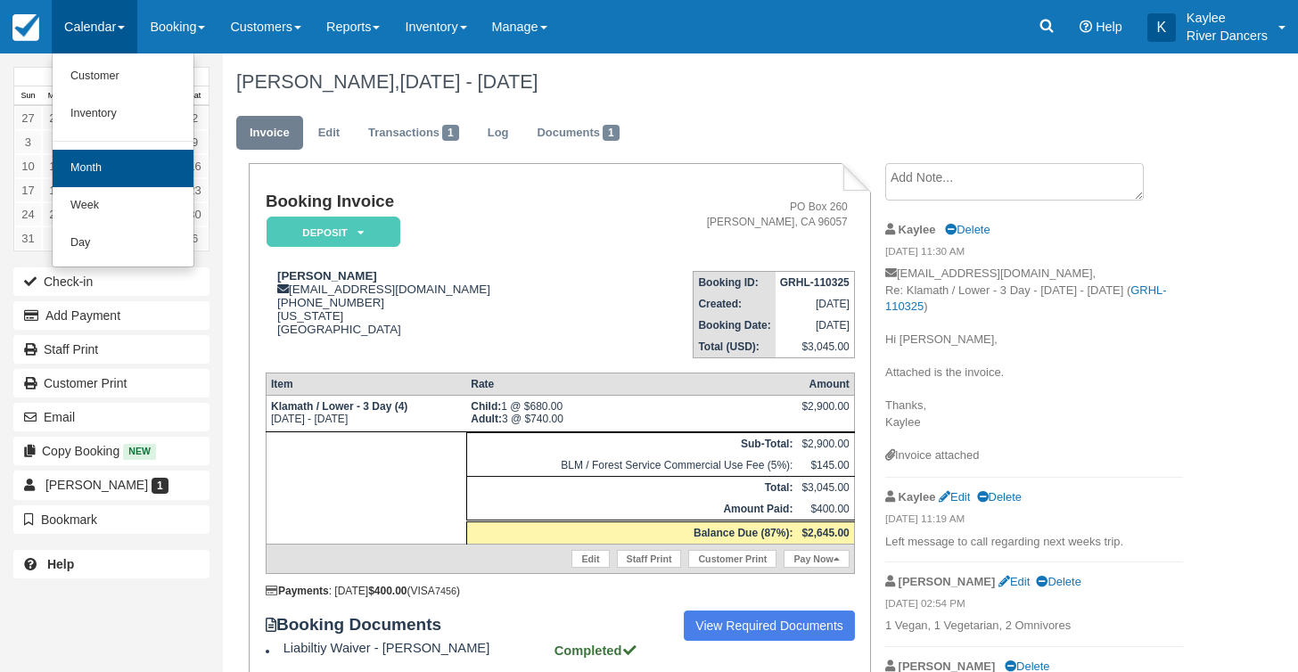
click at [108, 175] on link "Month" at bounding box center [123, 168] width 141 height 37
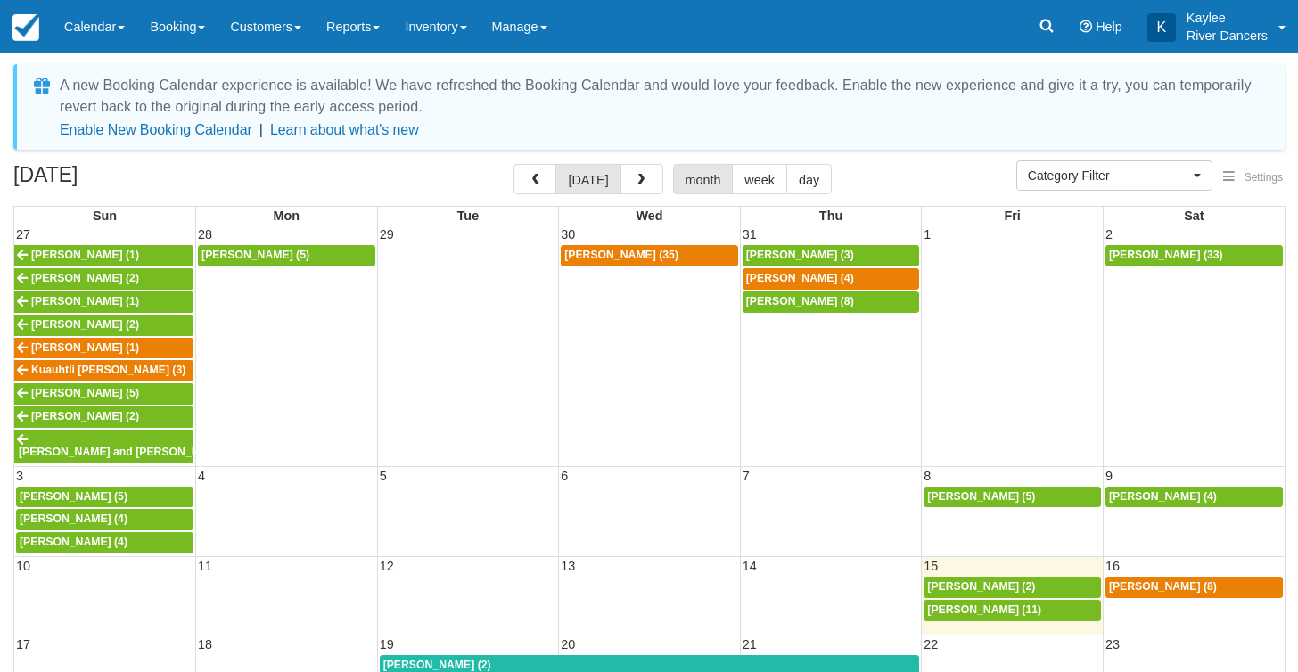
select select
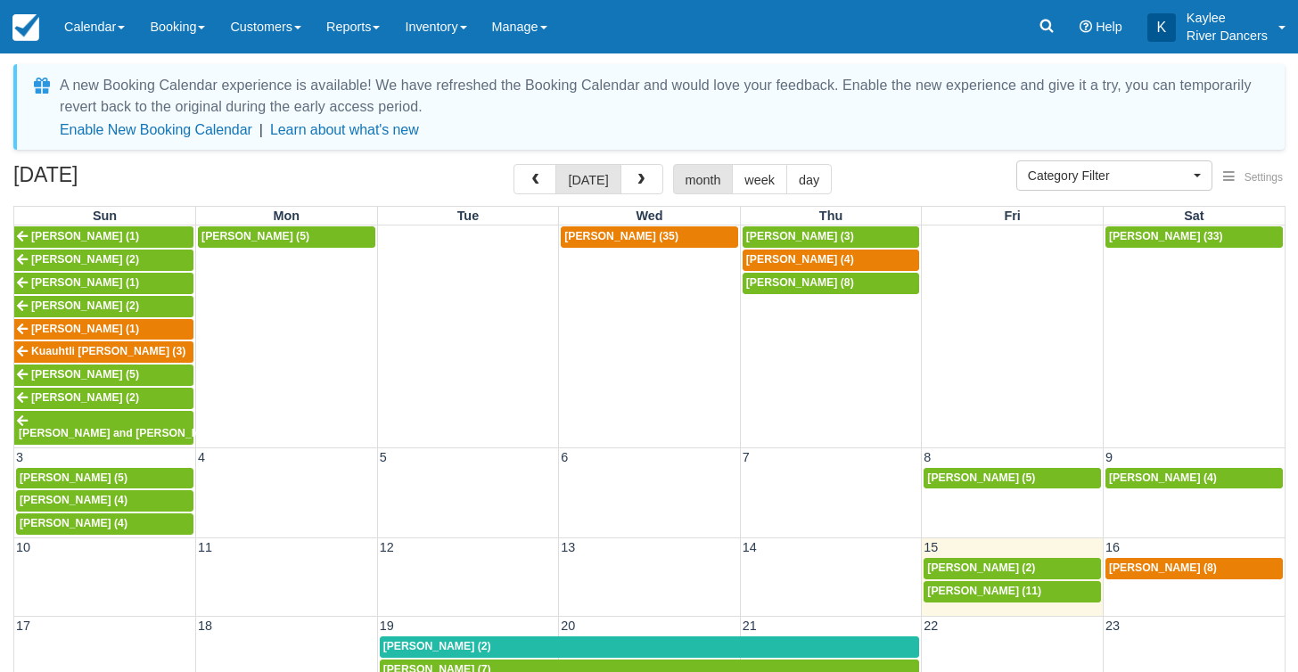
scroll to position [18, 0]
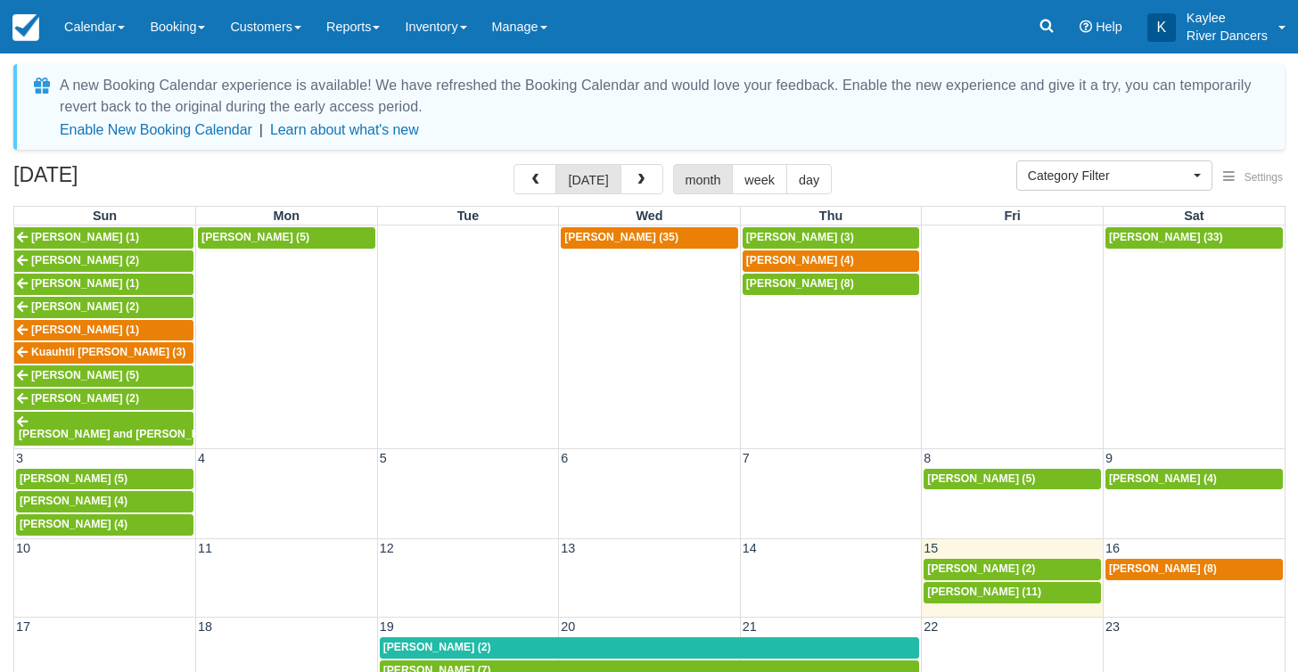
click at [476, 641] on div "Caleb Gostnell (2)" at bounding box center [649, 648] width 533 height 14
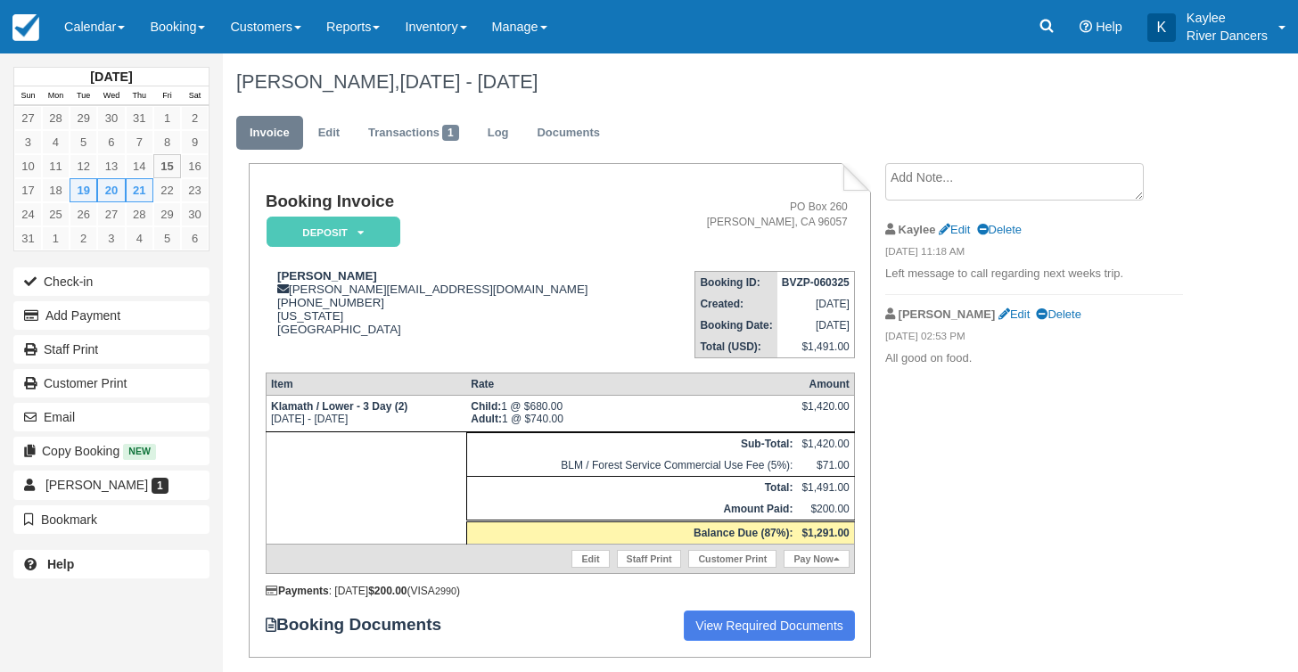
click at [923, 174] on textarea at bounding box center [1014, 181] width 258 height 37
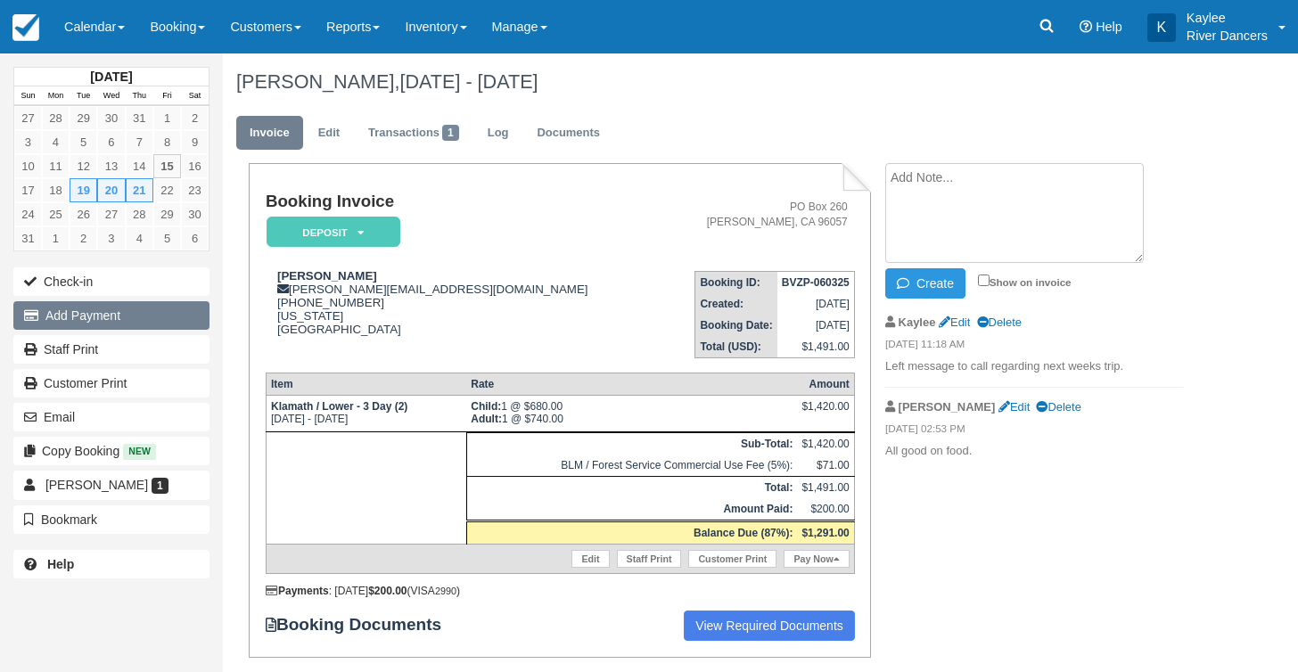
click at [86, 319] on button "Add Payment" at bounding box center [111, 315] width 196 height 29
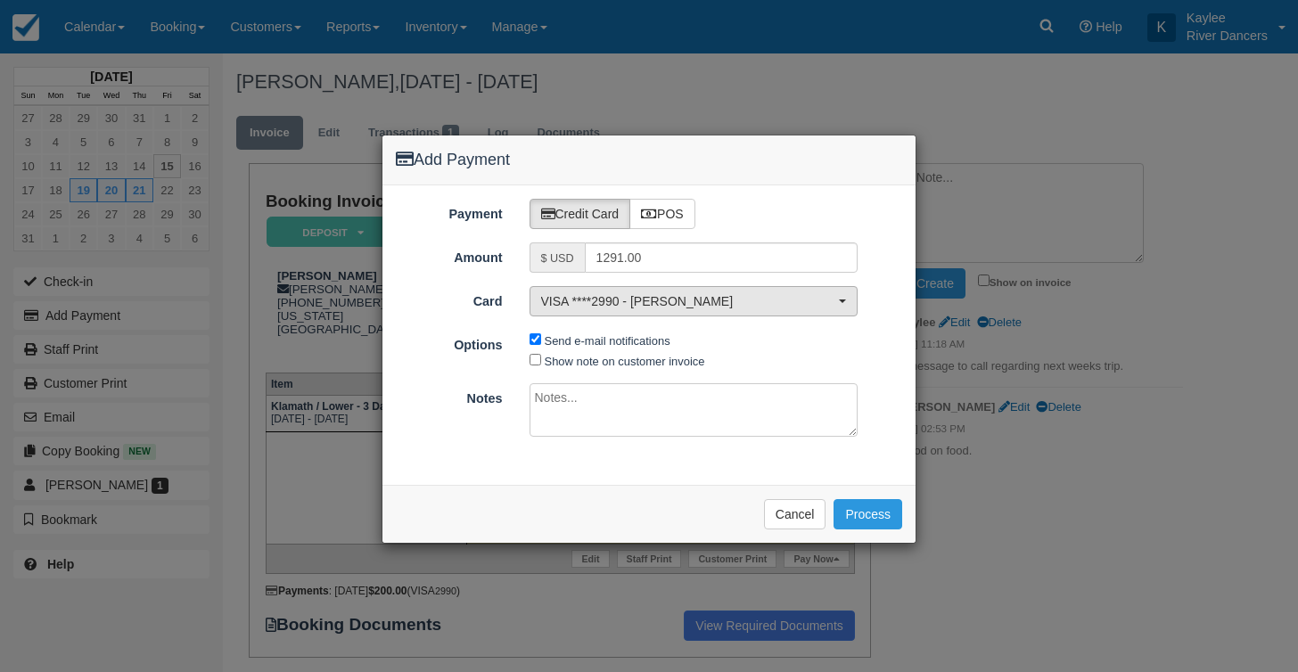
click at [844, 303] on button "VISA ****2990 - Caleb Gostnell" at bounding box center [693, 301] width 329 height 30
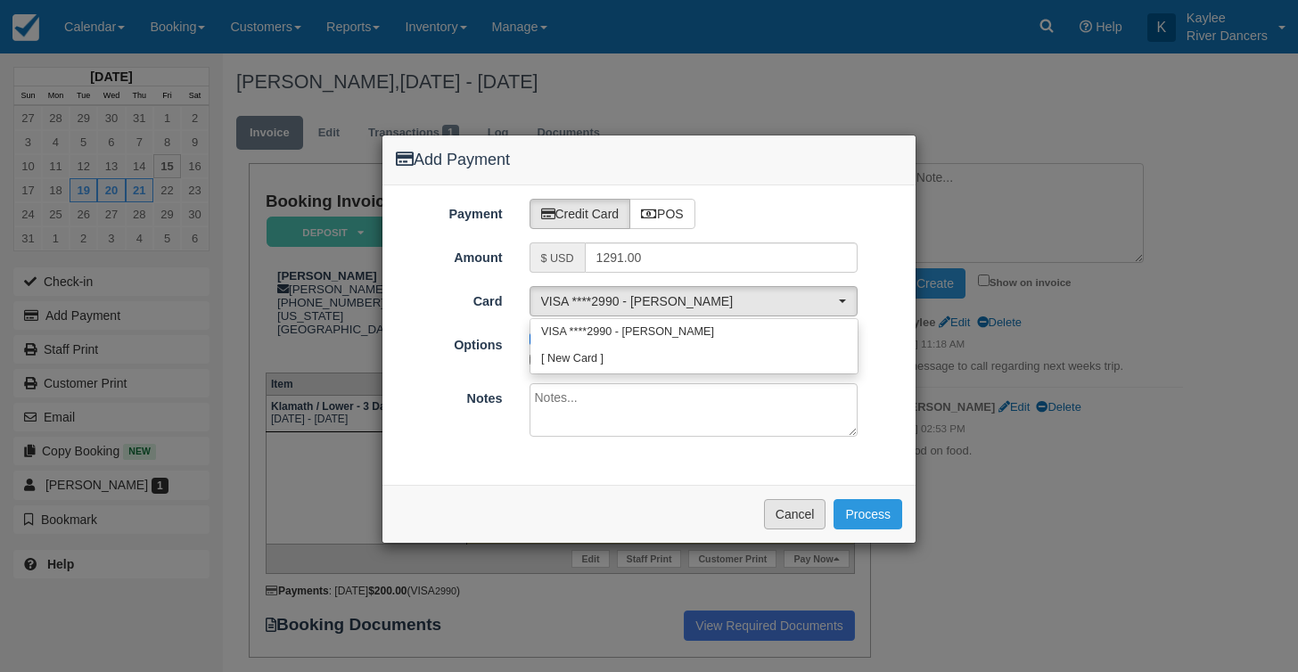
click at [810, 516] on button "Cancel" at bounding box center [795, 514] width 62 height 30
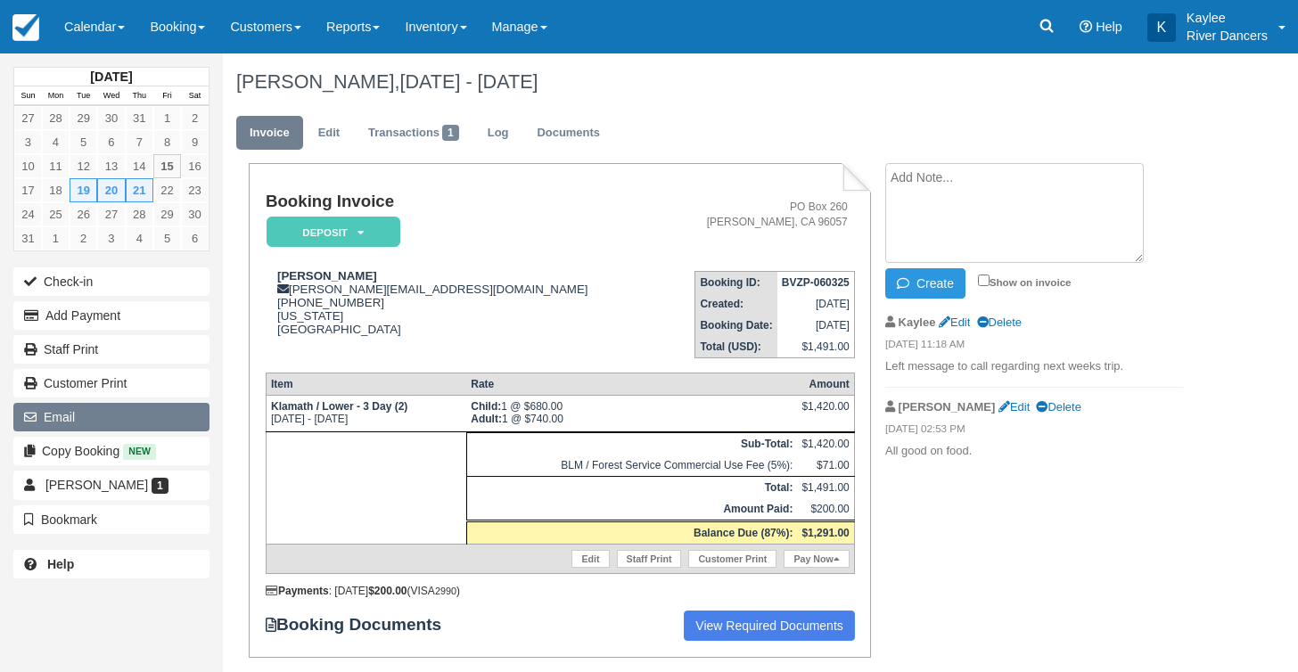
click at [57, 417] on button "Email" at bounding box center [111, 417] width 196 height 29
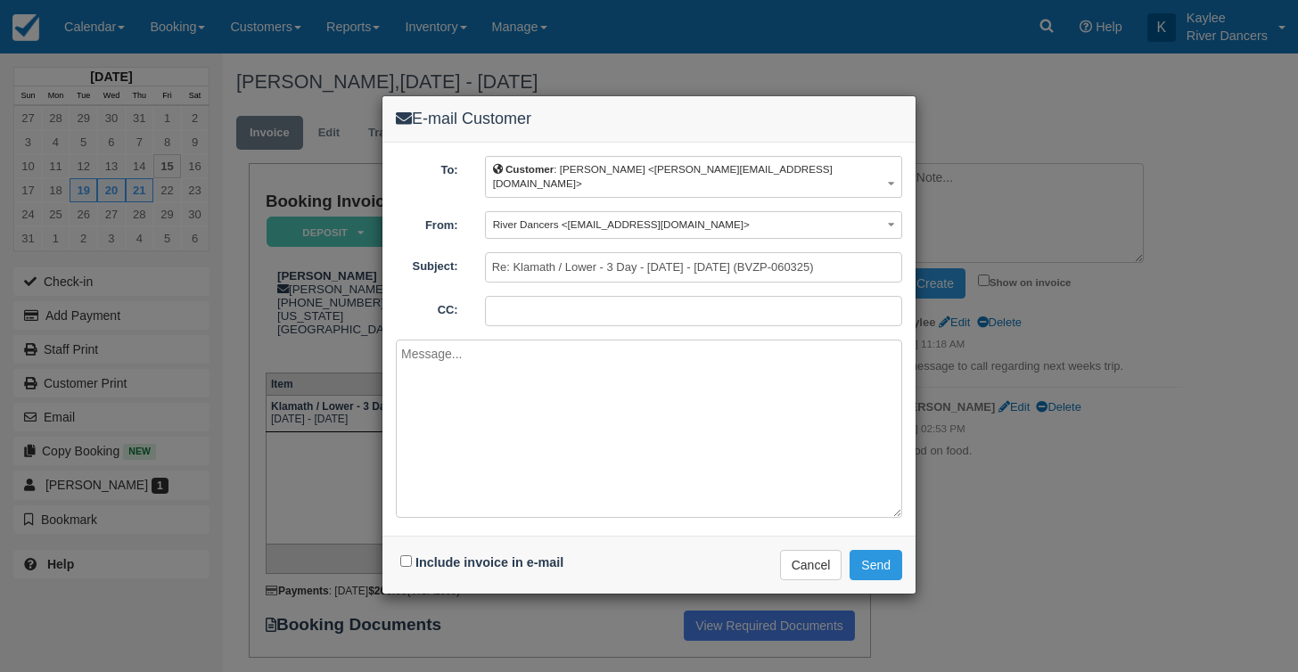
click at [405, 555] on input "Include invoice in e-mail" at bounding box center [406, 561] width 12 height 12
checkbox input "true"
click at [535, 372] on textarea at bounding box center [649, 429] width 506 height 178
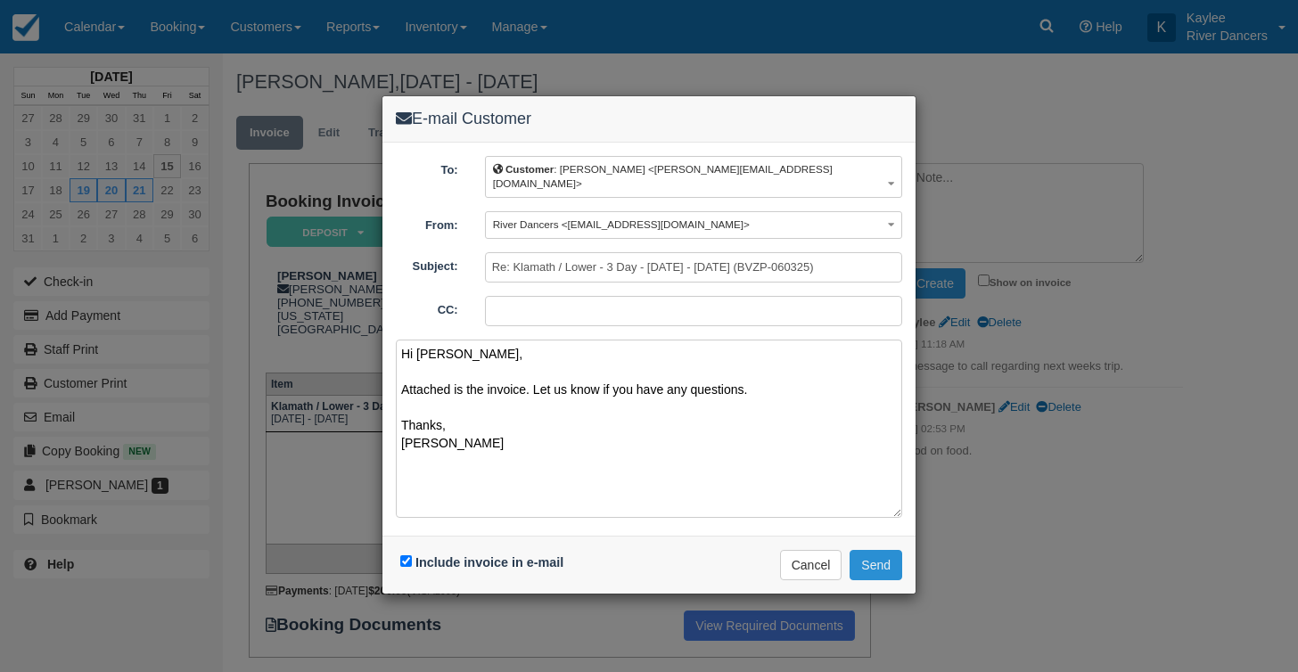
type textarea "Hi Caleb, Attached is the invoice. Let us know if you have any questions. Thank…"
click at [880, 550] on button "Send" at bounding box center [875, 565] width 53 height 30
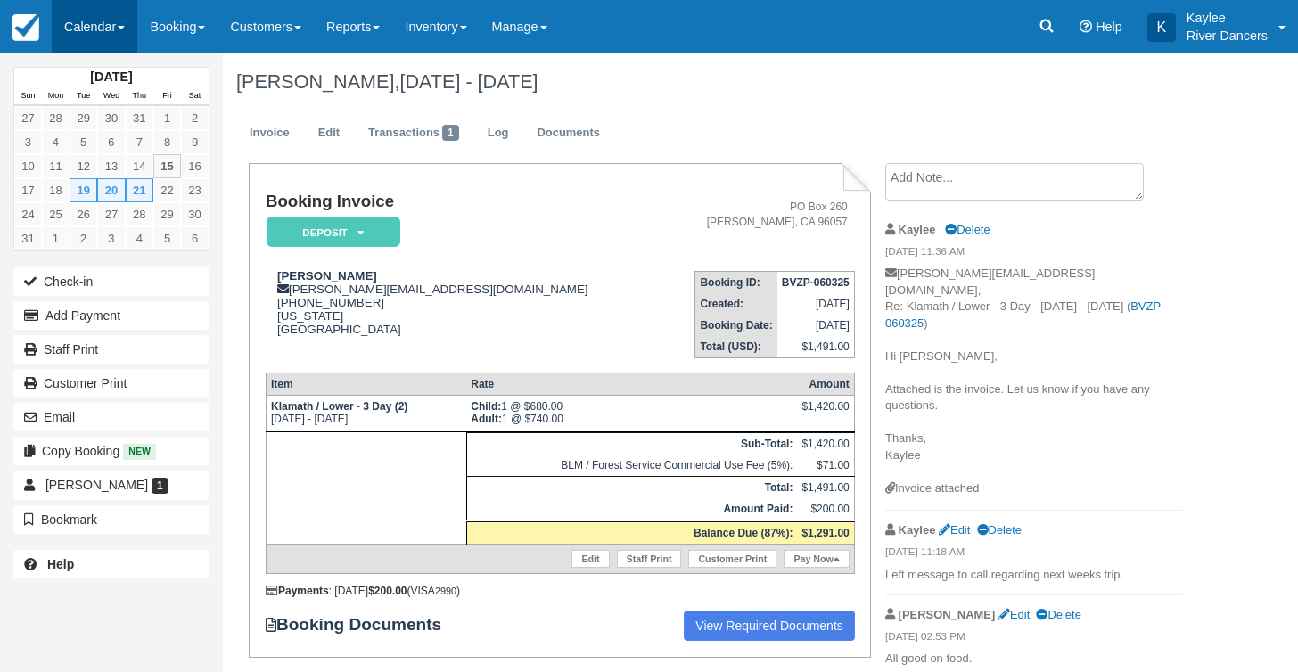
click at [104, 30] on link "Calendar" at bounding box center [95, 26] width 86 height 53
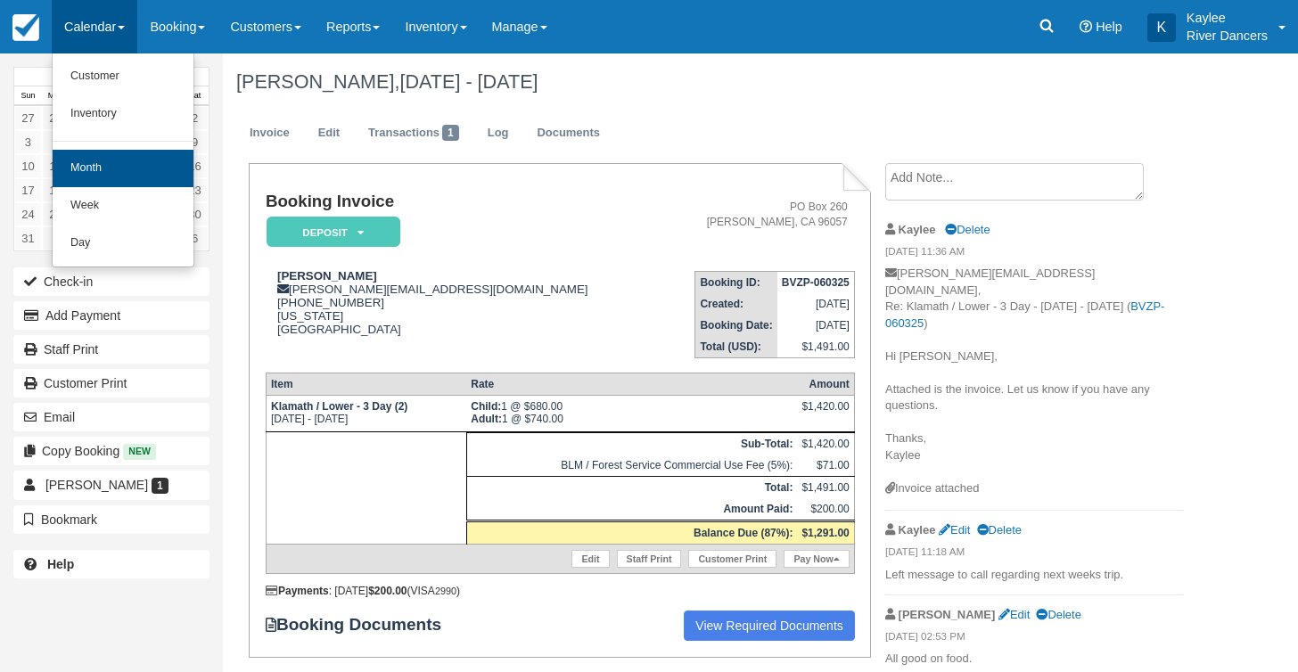
click at [107, 166] on link "Month" at bounding box center [123, 168] width 141 height 37
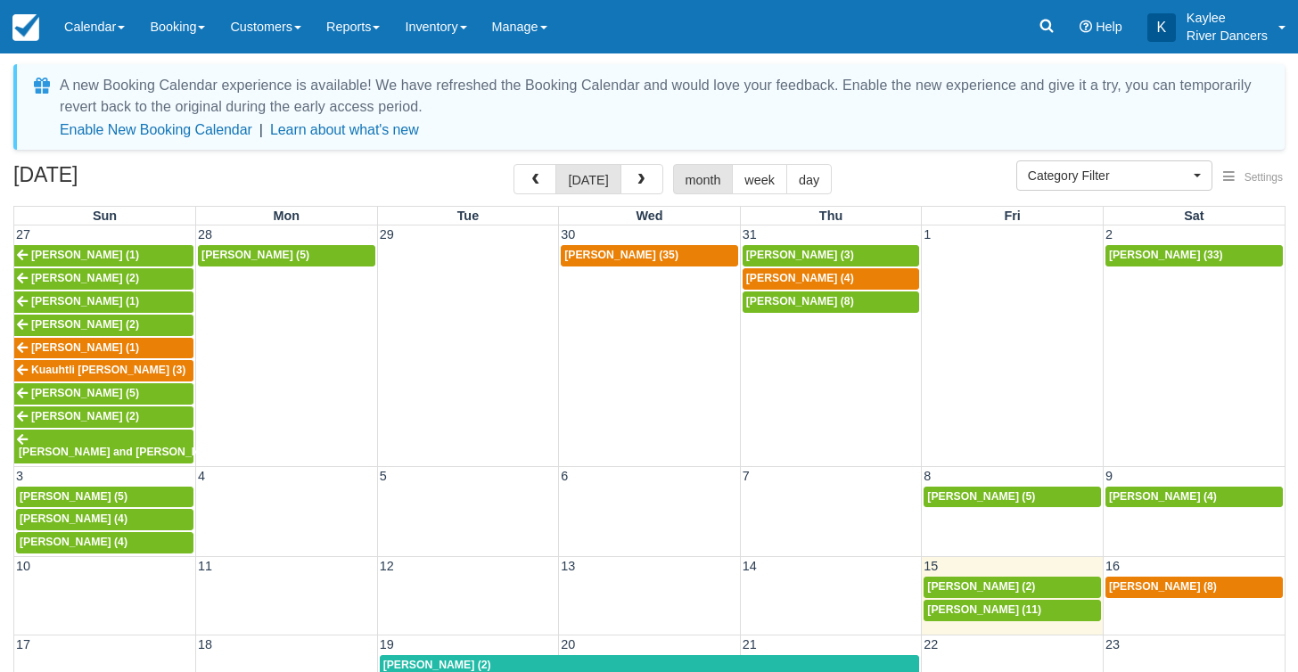
select select
